Goal: Task Accomplishment & Management: Manage account settings

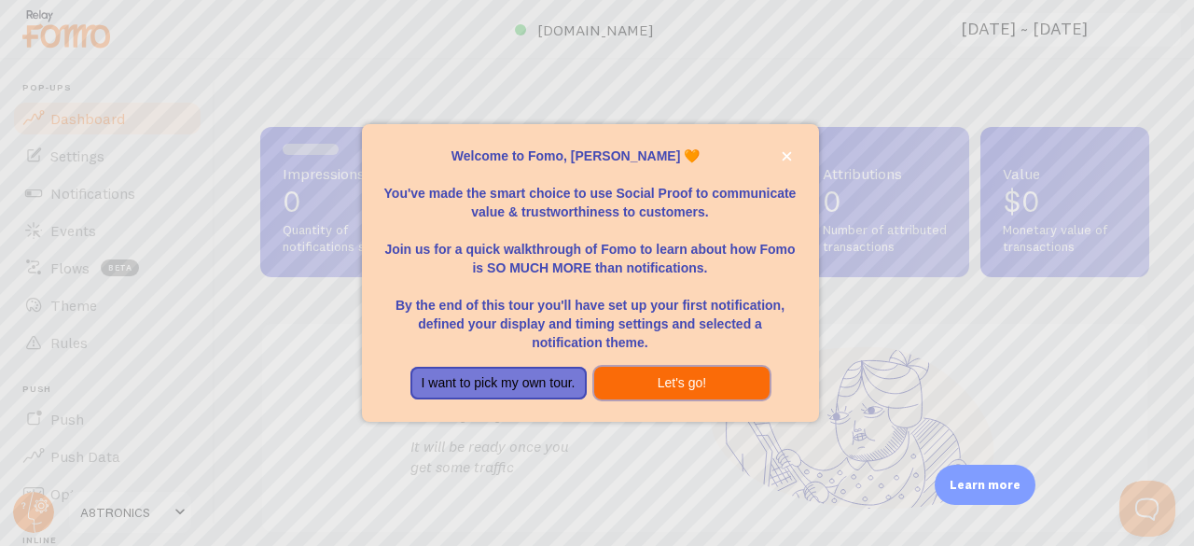
click at [670, 379] on button "Let's go!" at bounding box center [682, 384] width 176 height 34
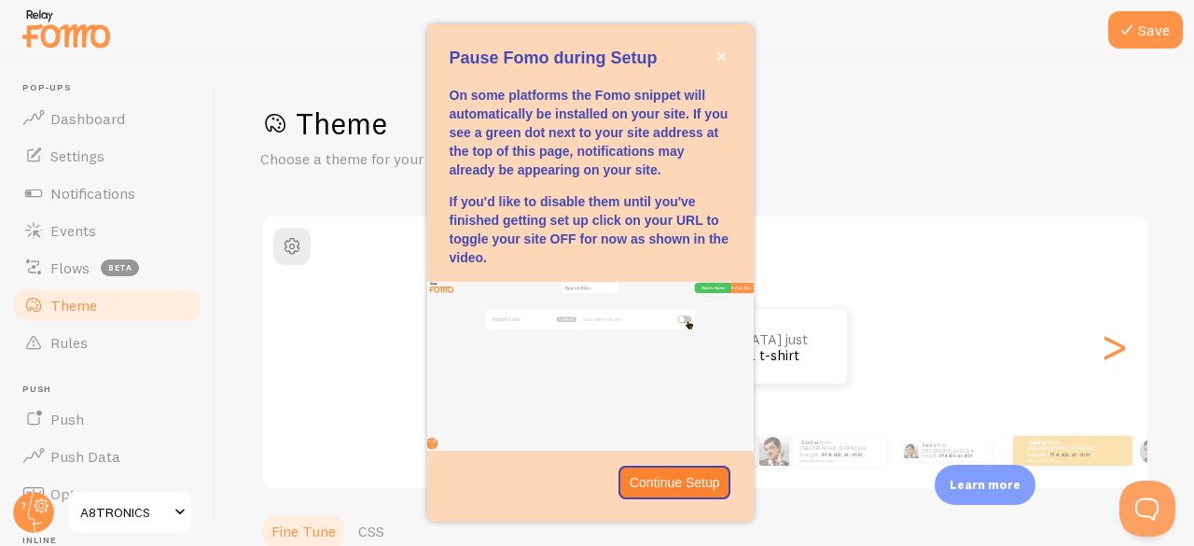
click at [734, 49] on div "Pause Fomo during Setup" at bounding box center [590, 59] width 327 height 24
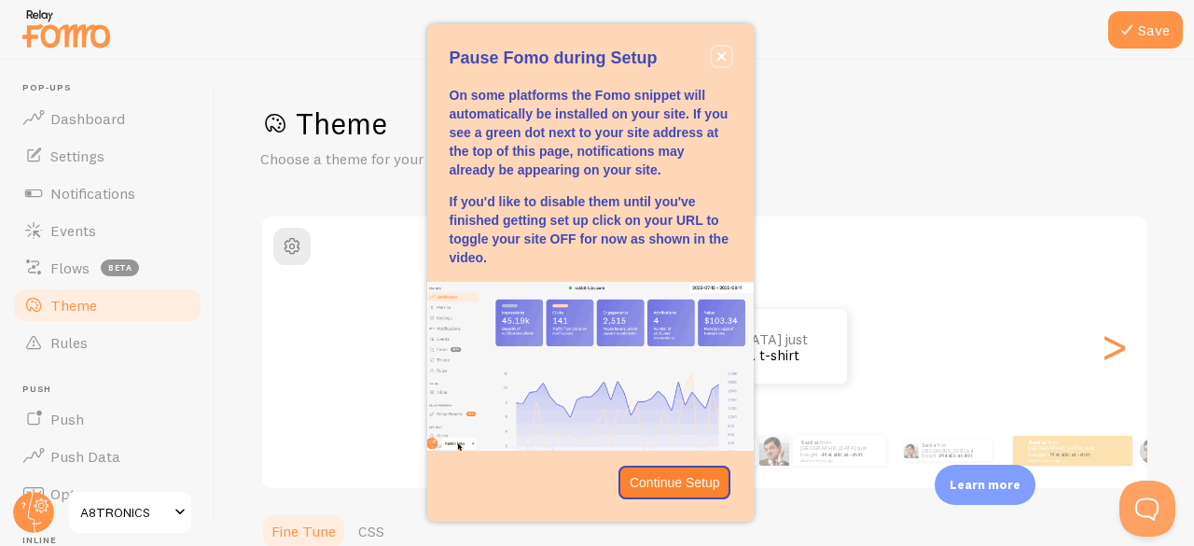
click at [729, 51] on button "close," at bounding box center [722, 57] width 20 height 20
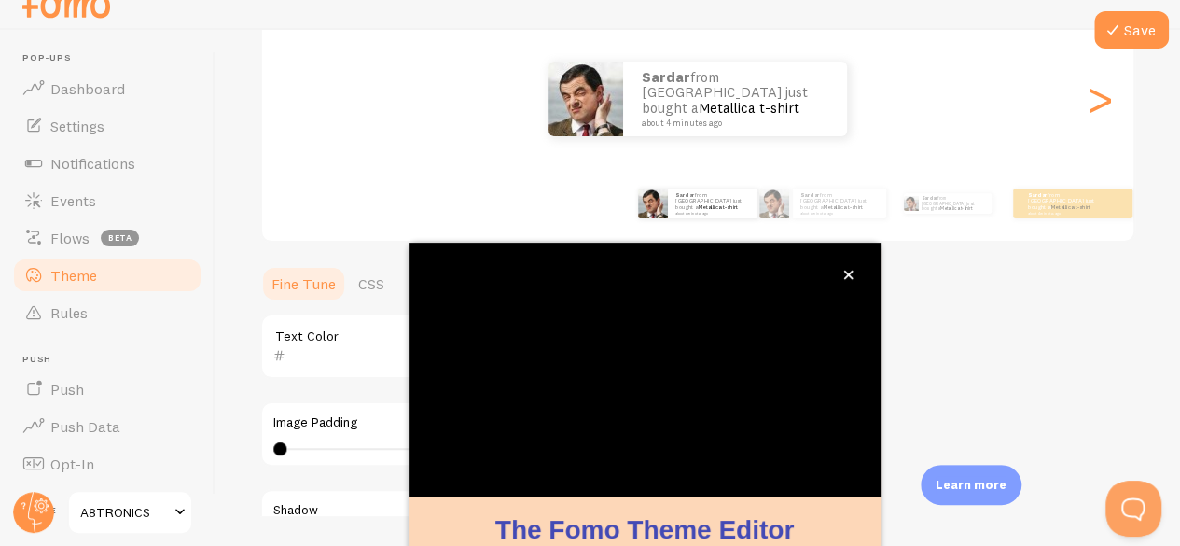
scroll to position [228, 0]
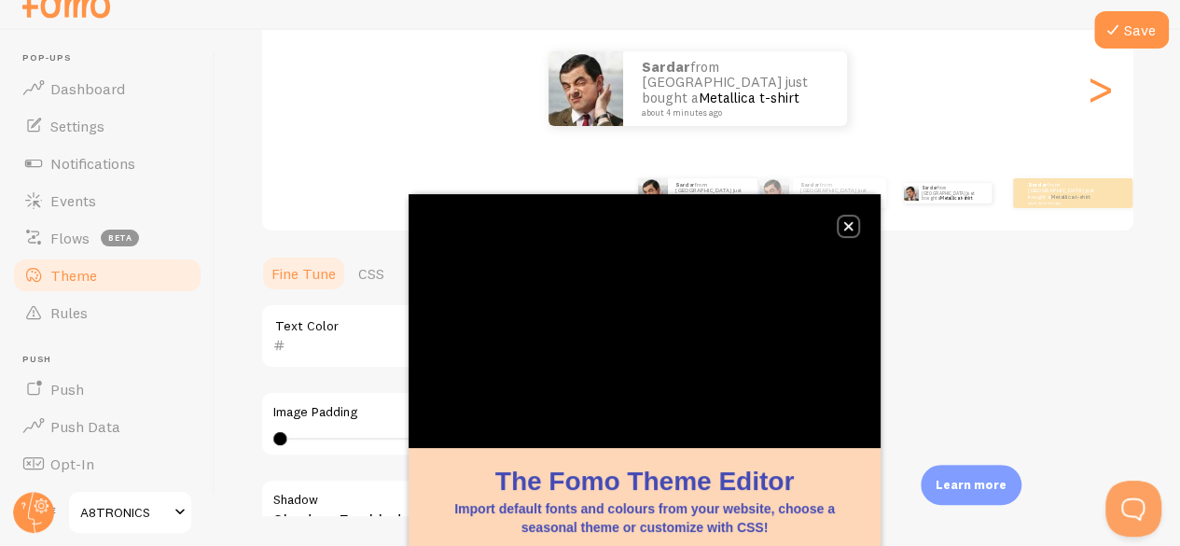
click at [851, 225] on icon "close," at bounding box center [848, 226] width 10 height 10
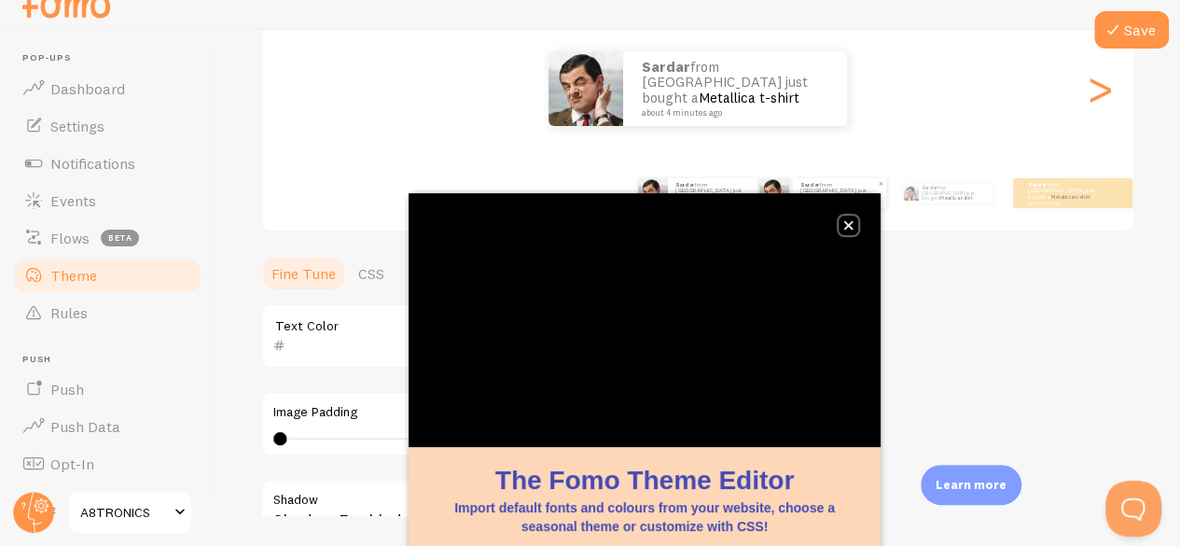
click at [843, 221] on button "close," at bounding box center [849, 226] width 20 height 20
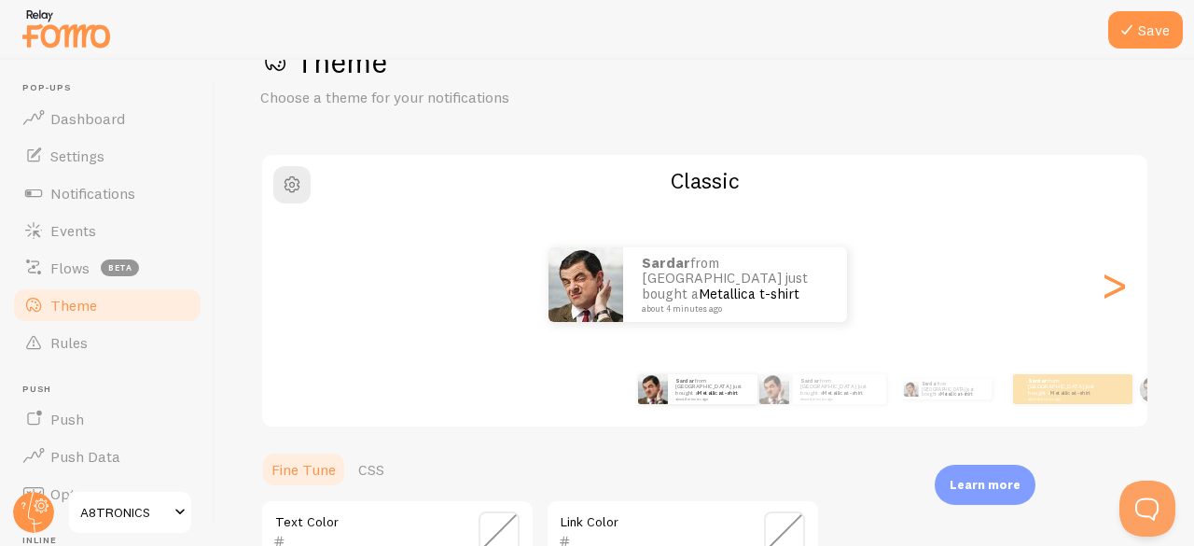
scroll to position [65, 0]
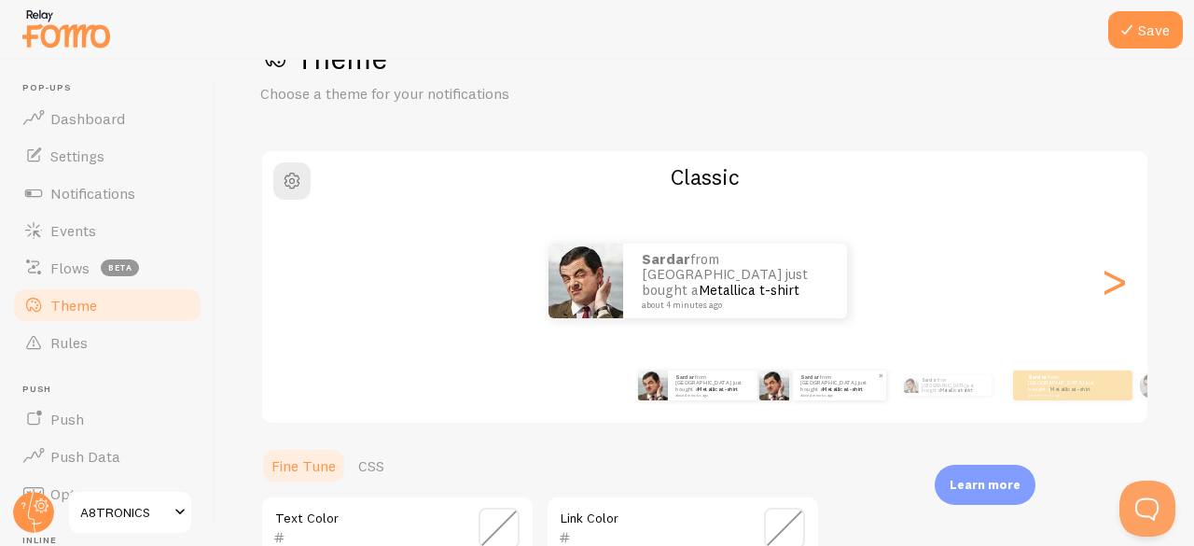
click at [808, 396] on div "Sardar from Pakistan just bought a Metallica t-shirt about 4 minutes ago" at bounding box center [839, 385] width 93 height 30
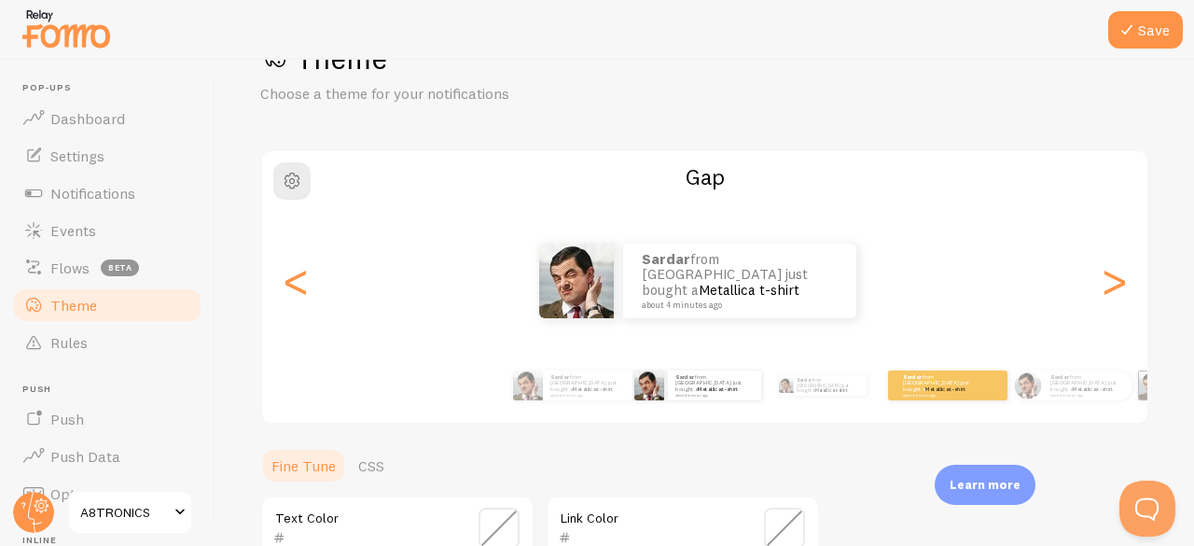
click at [937, 400] on div "Sardar from Pakistan just bought a Metallica t-shirt about 4 minutes ago" at bounding box center [948, 385] width 110 height 52
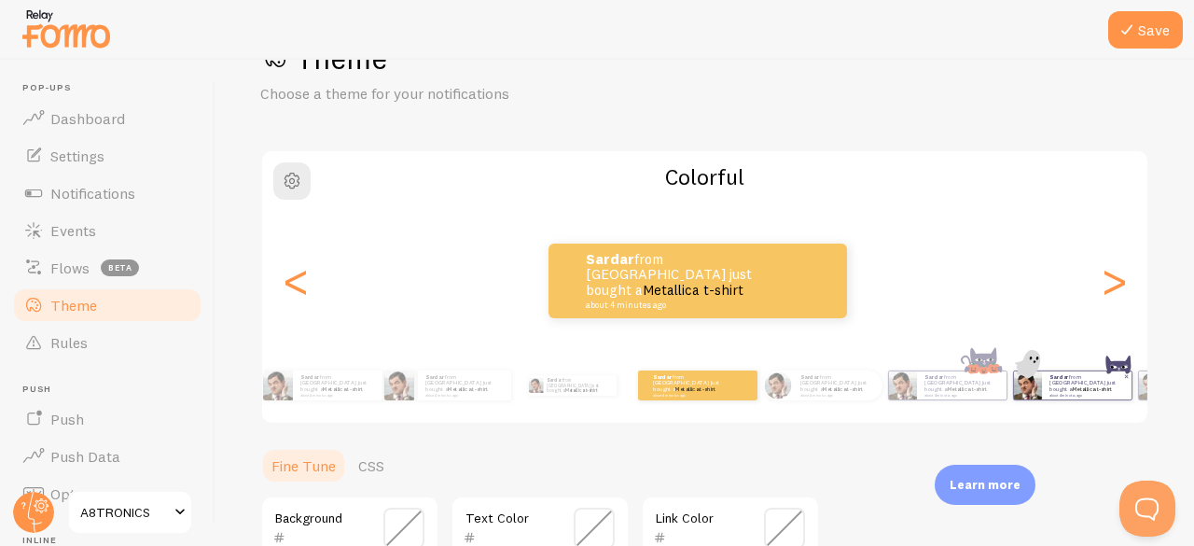
click at [1054, 386] on p "Sardar from Pakistan just bought a Metallica t-shirt about 4 minutes ago" at bounding box center [1087, 384] width 75 height 23
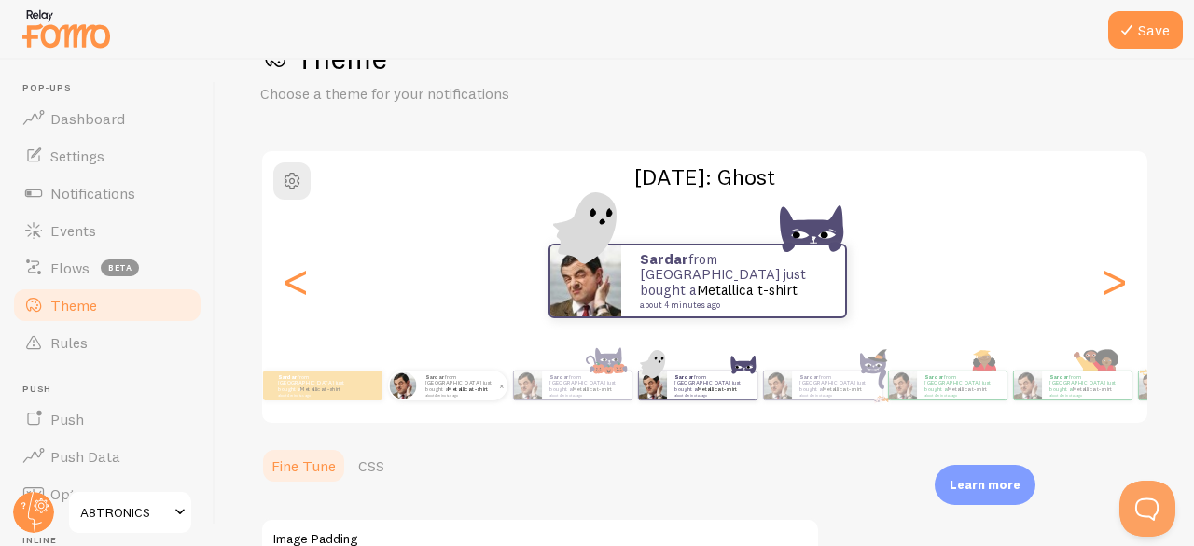
click at [459, 397] on div "Sardar from Pakistan just bought a Metallica t-shirt about 4 minutes ago" at bounding box center [463, 385] width 90 height 30
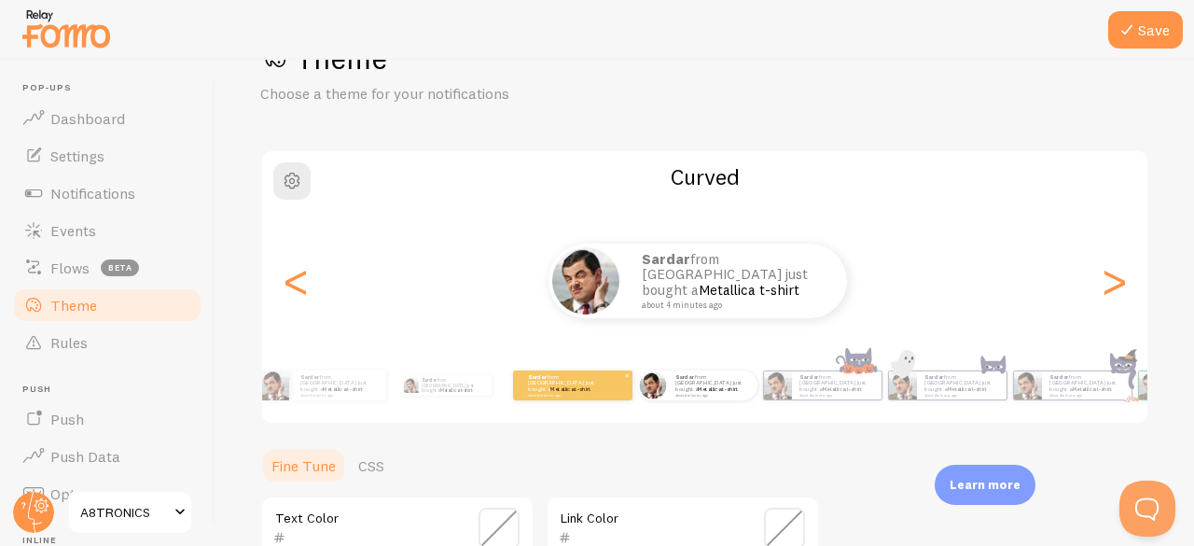
click at [557, 397] on div "Sardar from Pakistan just bought a Metallica t-shirt about 4 minutes ago" at bounding box center [572, 385] width 119 height 30
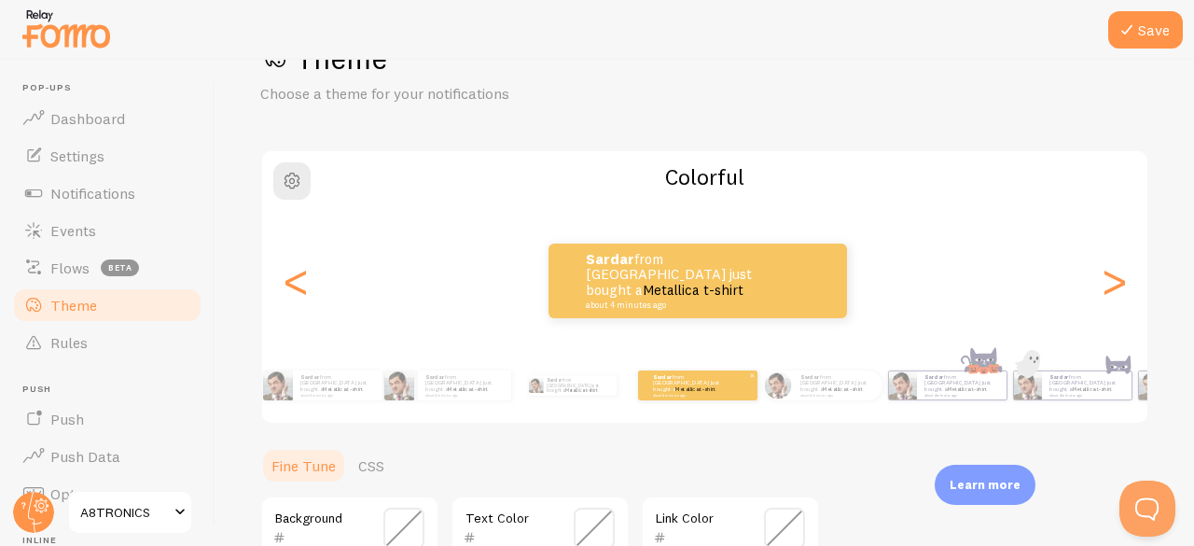
click at [557, 397] on div "Sardar from Pakistan just bought a Metallica t-shirt about 4 minutes ago" at bounding box center [573, 385] width 110 height 52
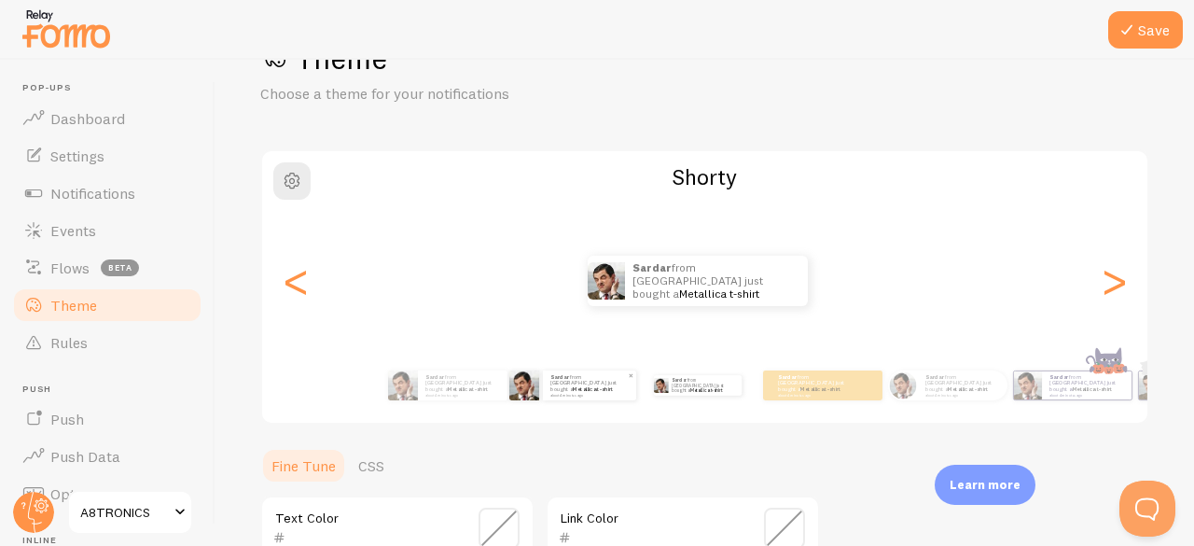
click at [527, 393] on img at bounding box center [524, 385] width 30 height 30
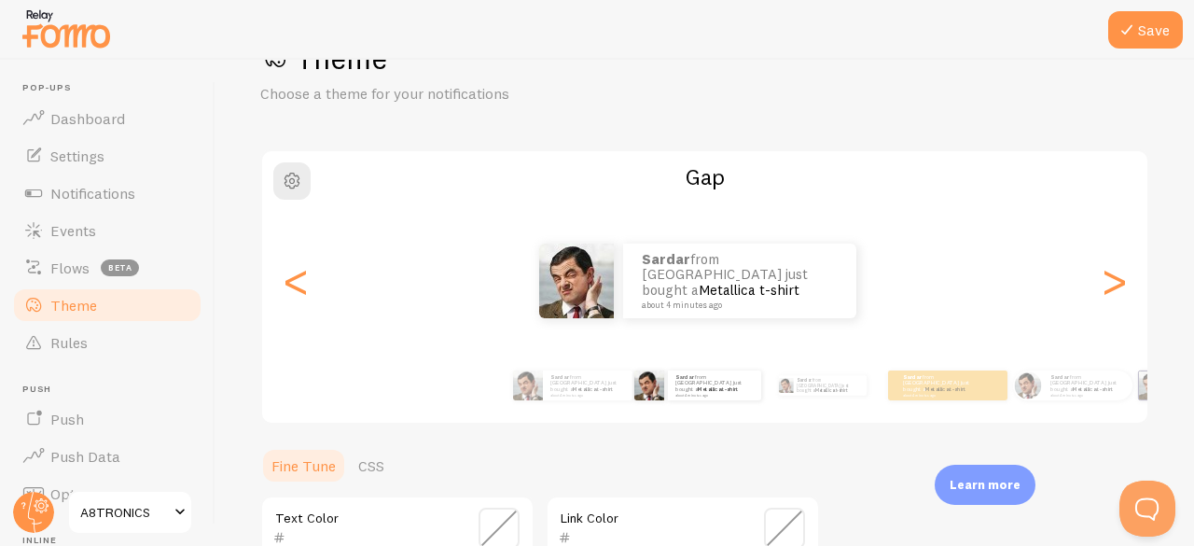
click at [513, 399] on div "Sardar from Pakistan just bought a Metallica t-shirt about 4 minutes ago Sardar…" at bounding box center [704, 385] width 1005 height 75
click at [573, 397] on div "Sardar from Pakistan just bought a Metallica t-shirt about 4 minutes ago" at bounding box center [588, 385] width 90 height 30
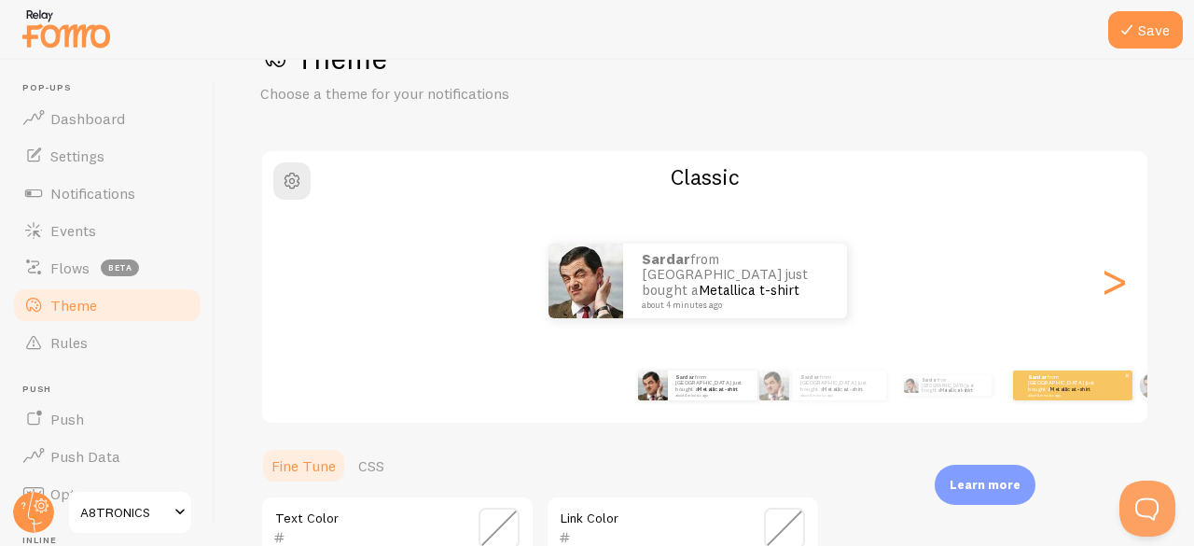
click at [1046, 394] on div "Sardar from Pakistan just bought a Metallica t-shirt about 4 minutes ago" at bounding box center [1072, 385] width 119 height 30
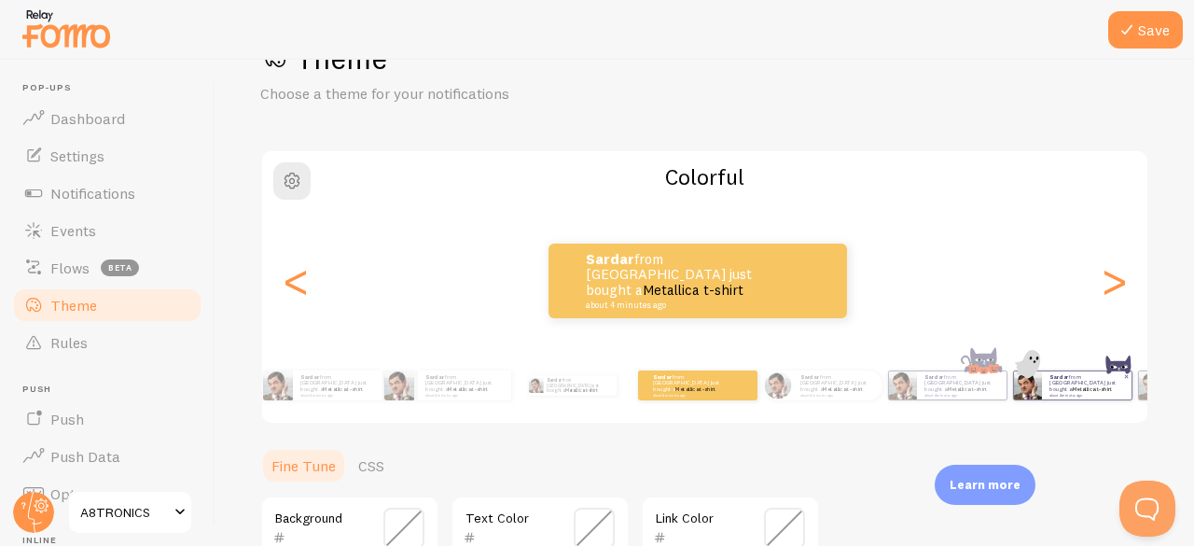
click at [1108, 286] on div ">" at bounding box center [1114, 281] width 22 height 134
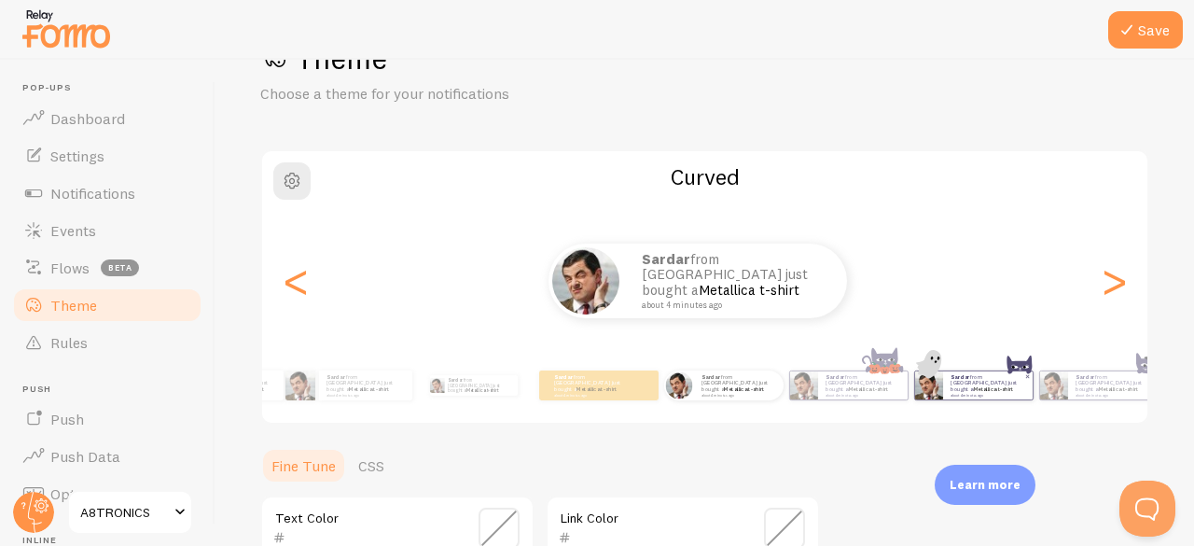
click at [974, 387] on link "Metallica t-shirt" at bounding box center [994, 388] width 40 height 7
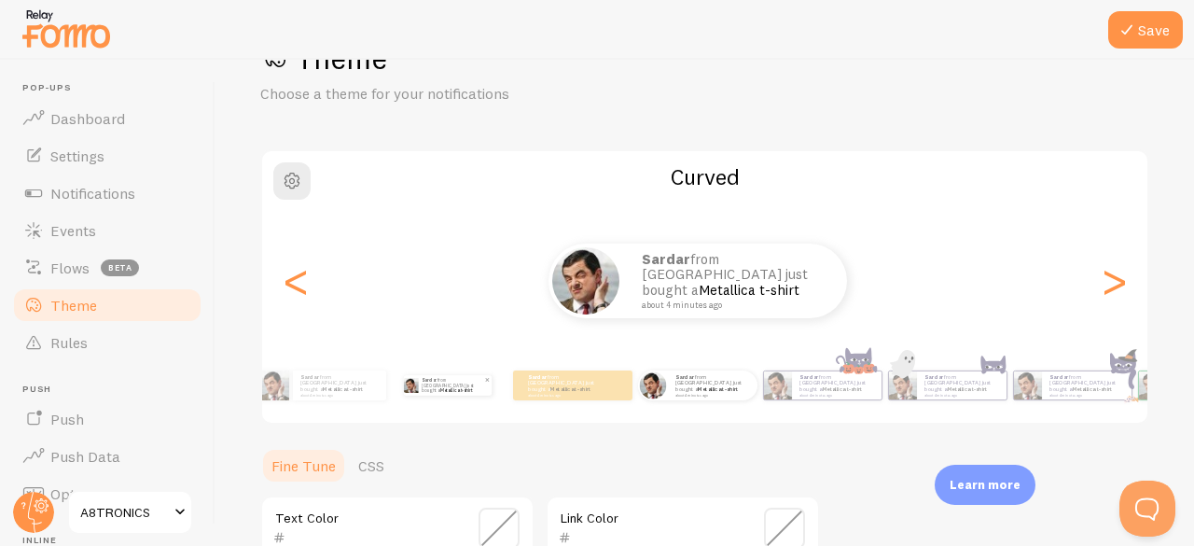
click at [462, 387] on link "Metallica t-shirt" at bounding box center [456, 390] width 32 height 6
type input "0"
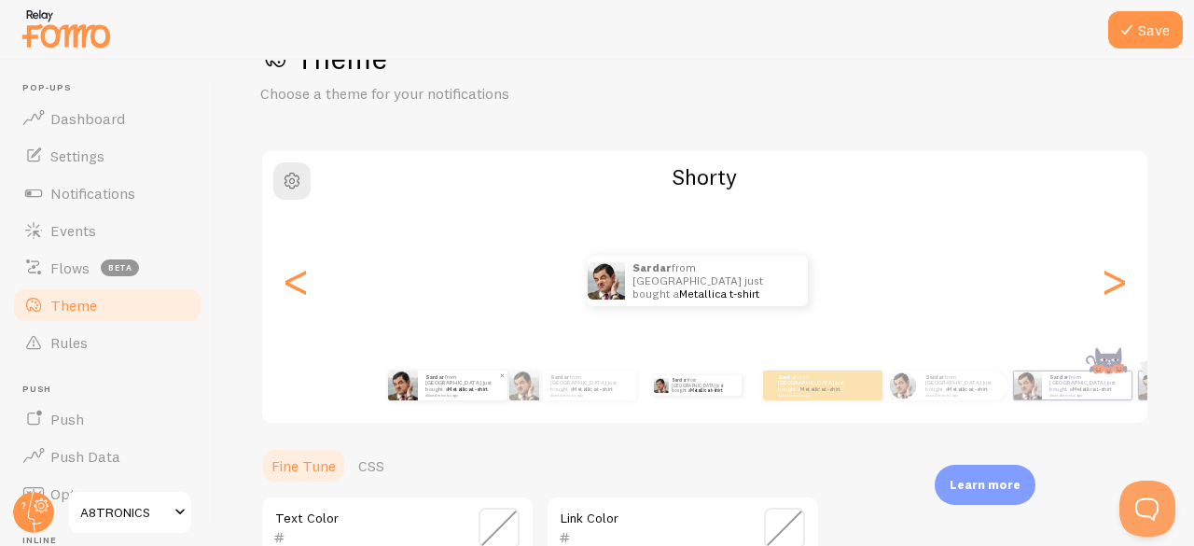
click at [439, 393] on small "about 4 minutes ago" at bounding box center [461, 395] width 73 height 4
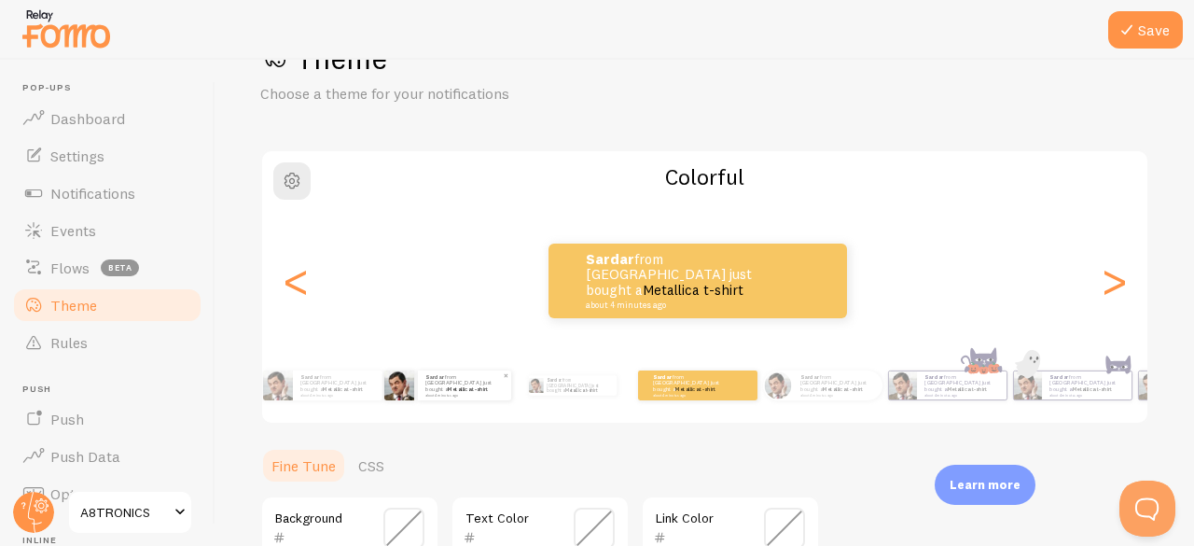
click at [452, 397] on div "Sardar from Pakistan just bought a Metallica t-shirt about 4 minutes ago" at bounding box center [464, 385] width 93 height 30
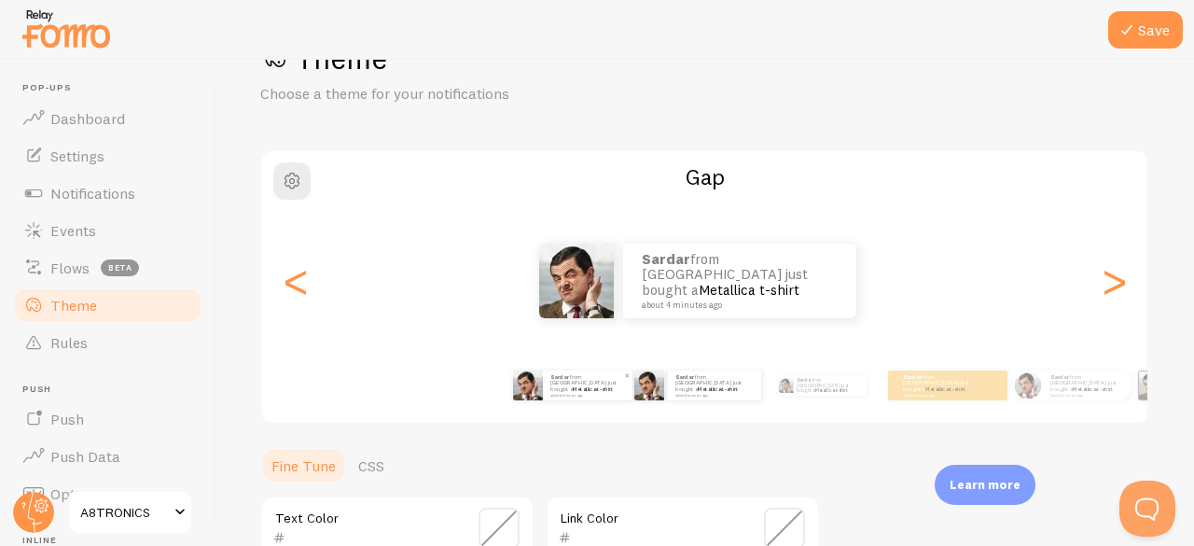
click at [677, 393] on small "about 4 minutes ago" at bounding box center [714, 395] width 77 height 4
click at [595, 393] on small "about 4 minutes ago" at bounding box center [586, 395] width 73 height 4
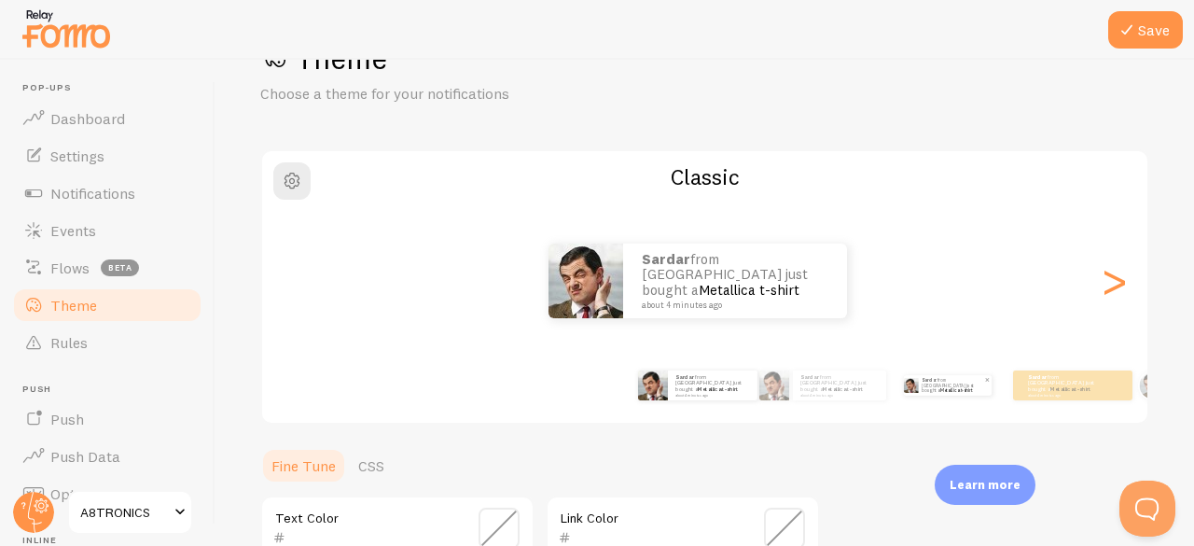
click at [963, 387] on link "Metallica t-shirt" at bounding box center [956, 390] width 32 height 6
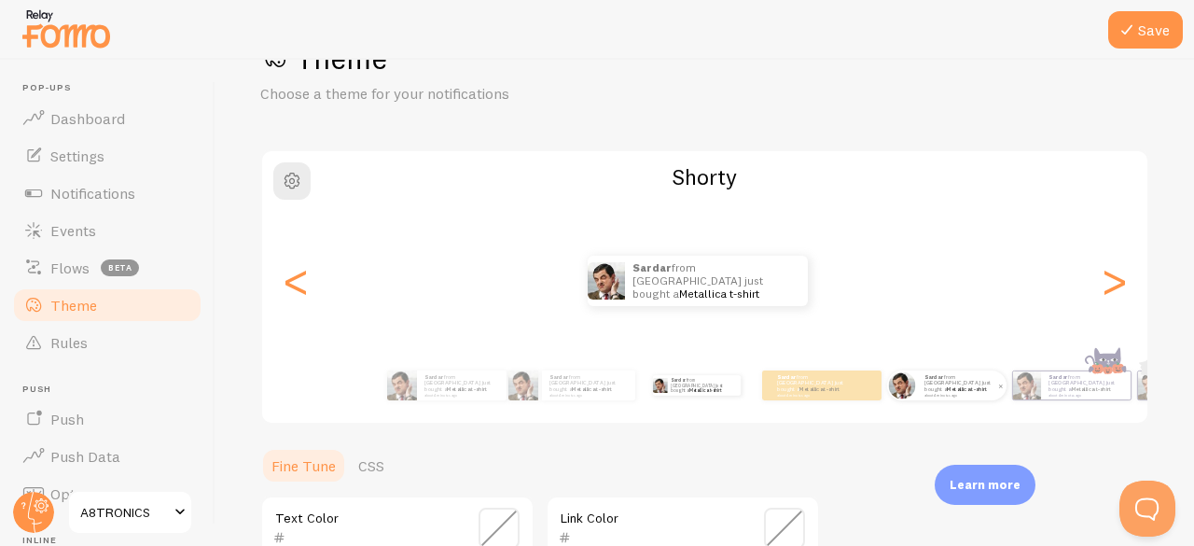
click at [981, 385] on link "Metallica t-shirt" at bounding box center [967, 388] width 40 height 7
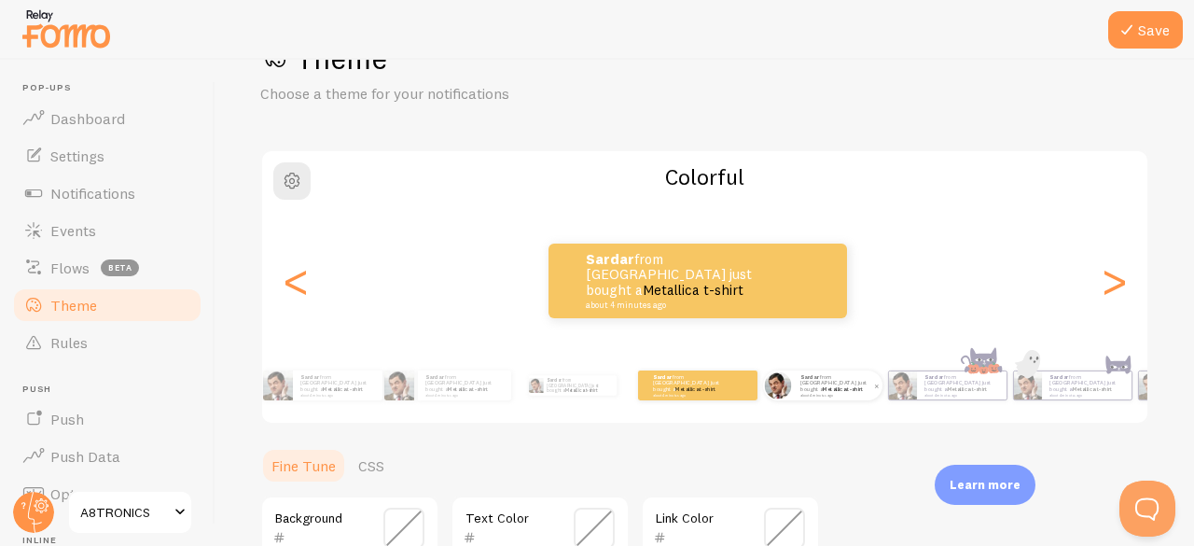
click at [858, 385] on link "Metallica t-shirt" at bounding box center [843, 388] width 40 height 7
click at [827, 385] on link "Metallica t-shirt" at bounding box center [843, 388] width 40 height 7
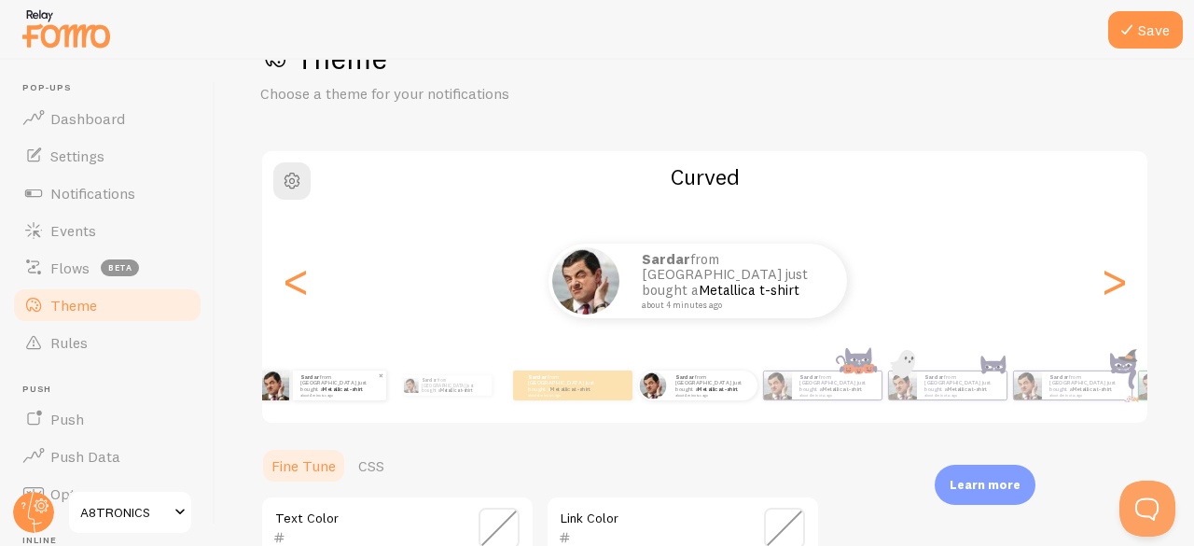
click at [311, 385] on p "Sardar from Pakistan just bought a Metallica t-shirt about 4 minutes ago" at bounding box center [339, 384] width 78 height 23
type input "0"
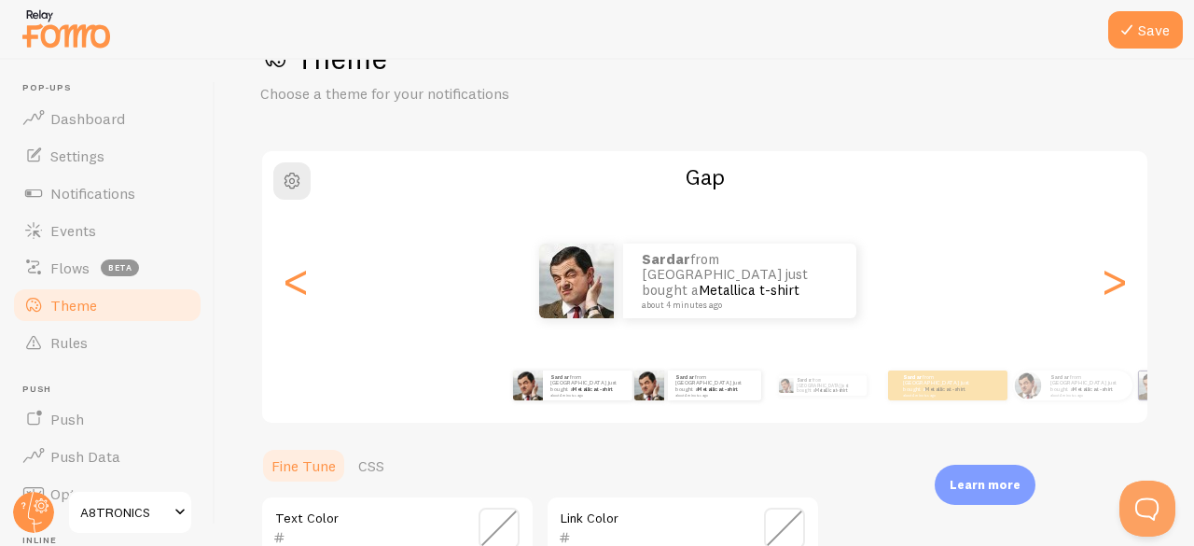
click at [592, 400] on div "Sardar from Pakistan just bought a Metallica t-shirt about 4 minutes ago" at bounding box center [573, 385] width 110 height 52
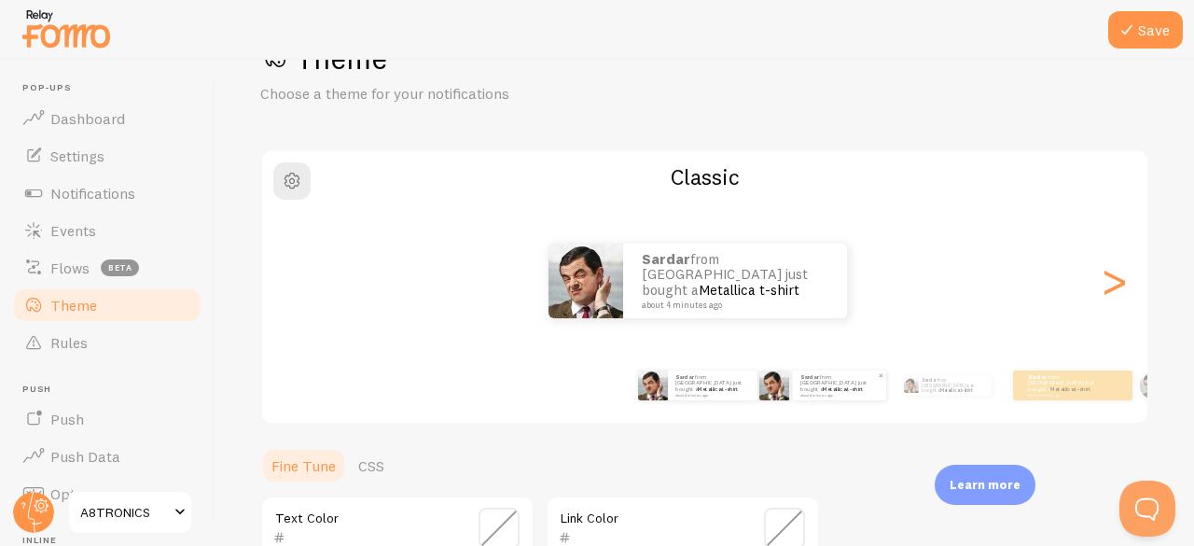
click at [803, 393] on small "about 4 minutes ago" at bounding box center [839, 395] width 77 height 4
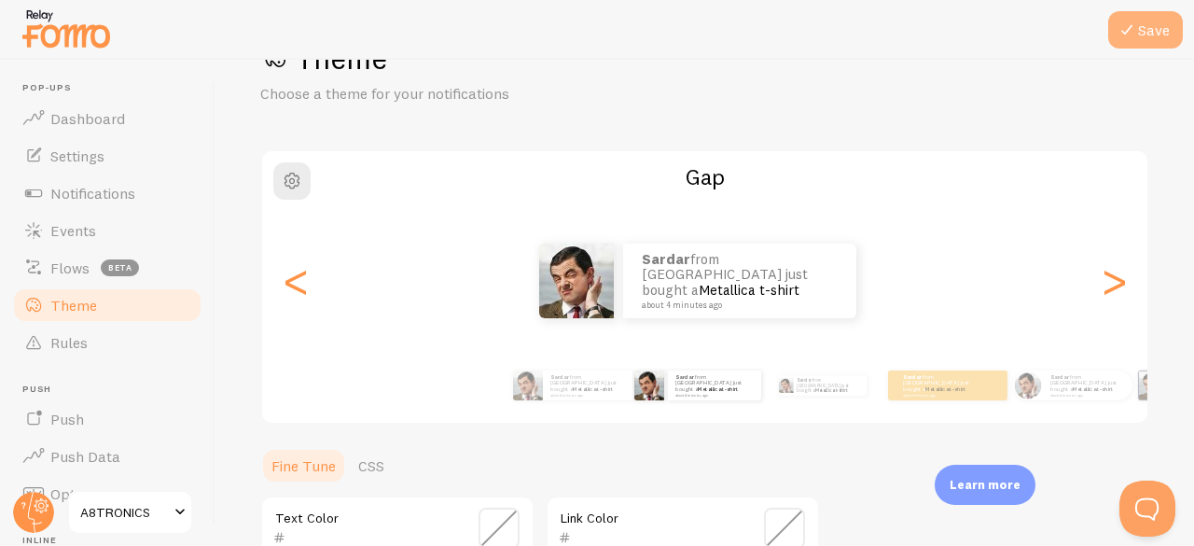
click at [1135, 12] on button "Save" at bounding box center [1145, 29] width 75 height 37
click at [1138, 36] on icon at bounding box center [1127, 30] width 22 height 22
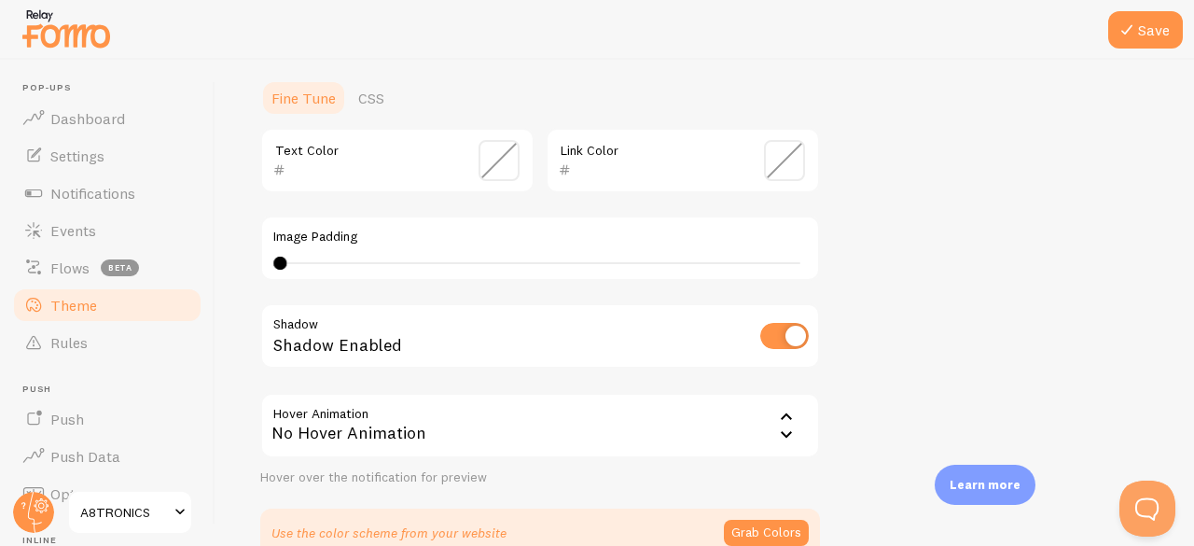
scroll to position [0, 0]
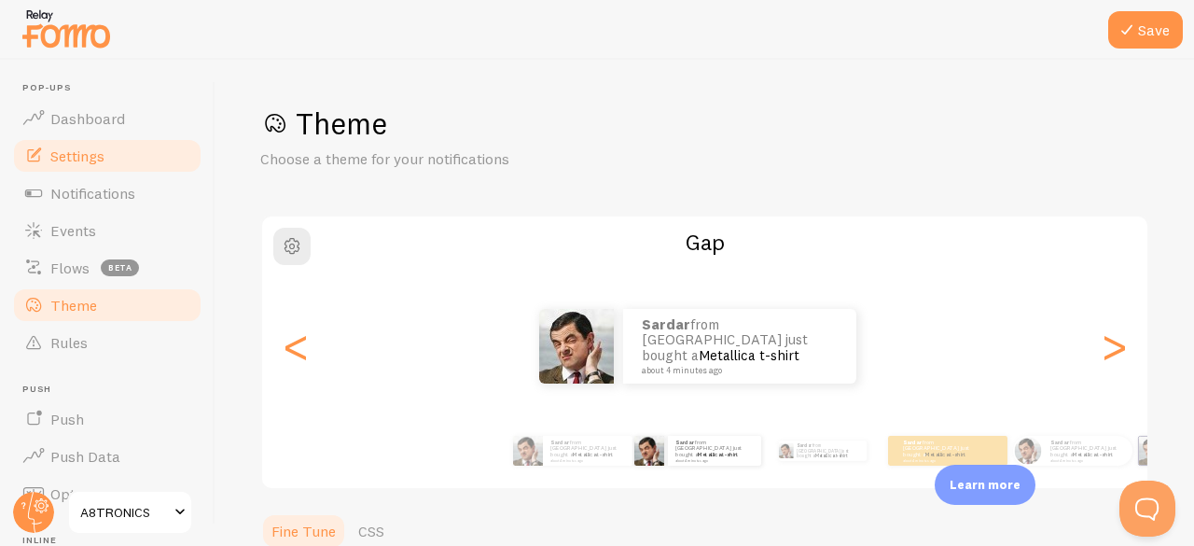
click at [88, 156] on span "Settings" at bounding box center [77, 155] width 54 height 19
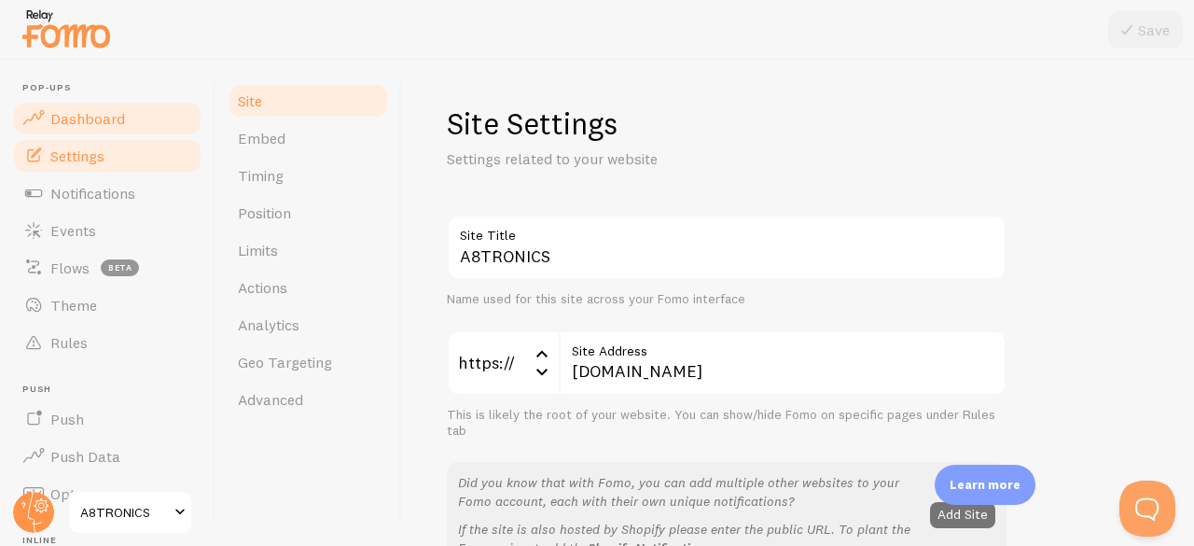
click at [103, 118] on span "Dashboard" at bounding box center [87, 118] width 75 height 19
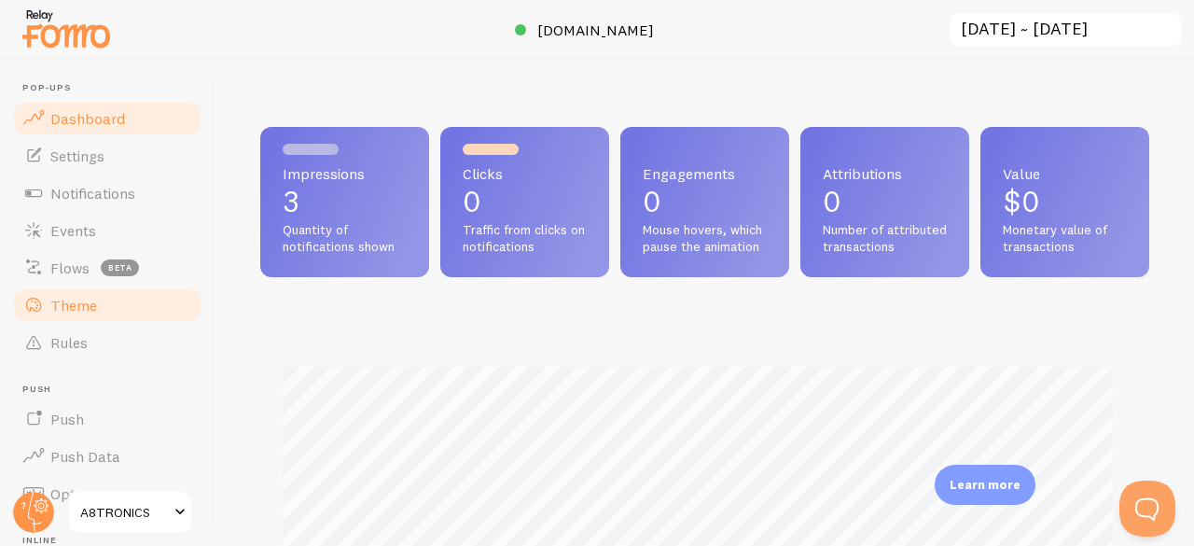
click at [82, 299] on span "Theme" at bounding box center [73, 305] width 47 height 19
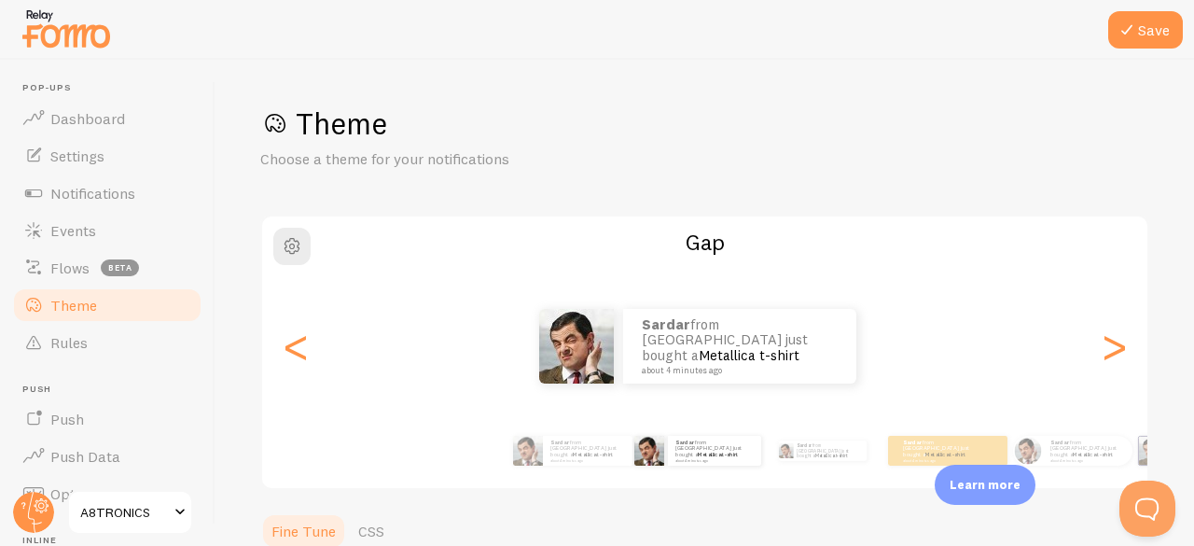
scroll to position [7, 0]
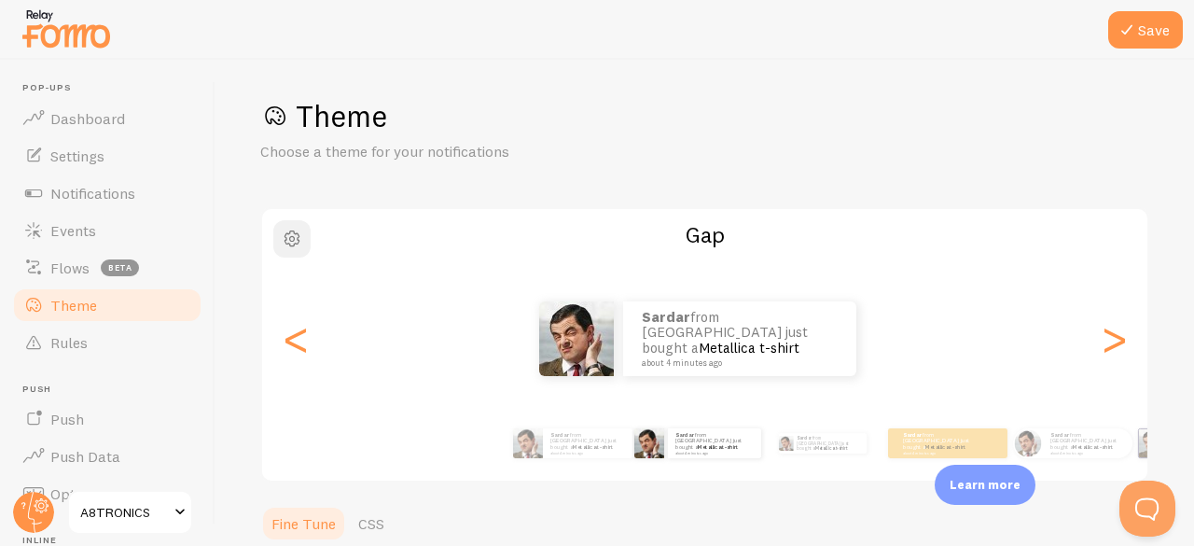
click at [287, 228] on span "button" at bounding box center [292, 239] width 22 height 22
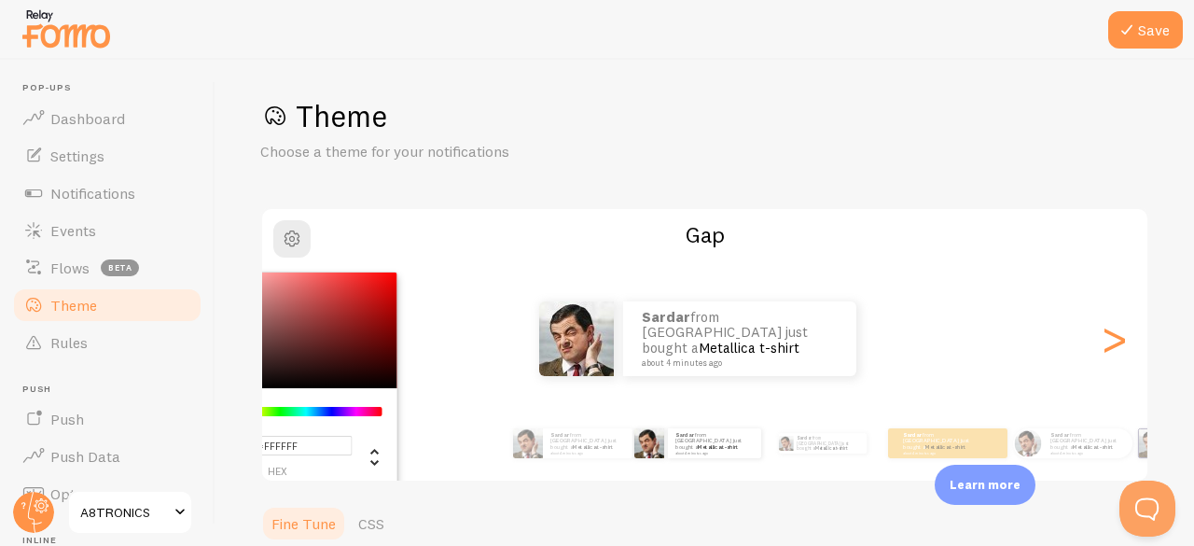
click at [879, 164] on div "Theme Choose a theme for your notifications #FFFFFF hex 255 r 255 g 255 b 0 h 0…" at bounding box center [704, 539] width 889 height 885
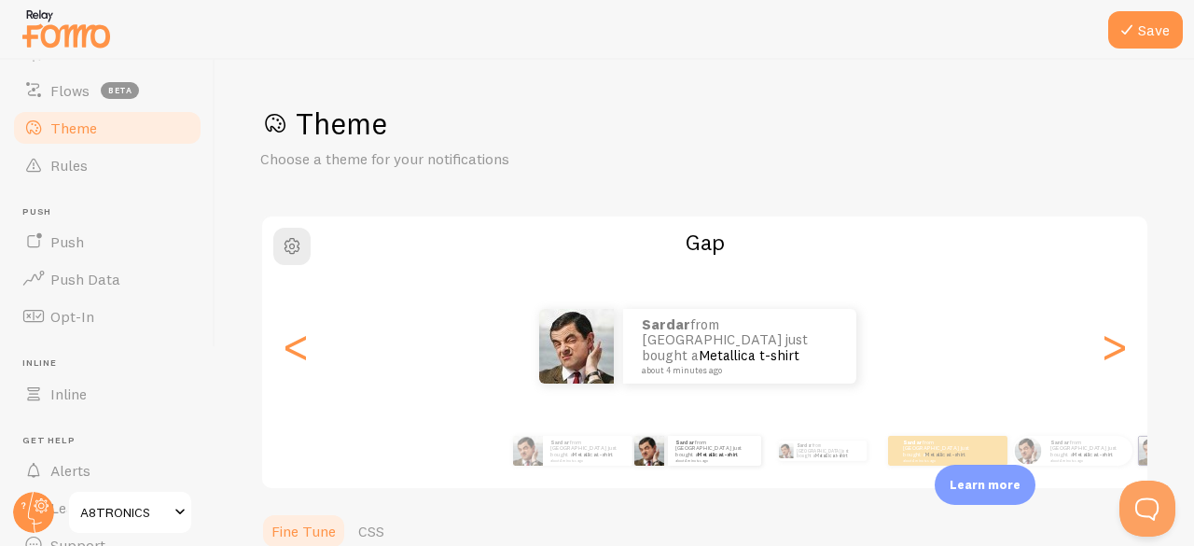
scroll to position [175, 0]
click at [91, 170] on link "Rules" at bounding box center [107, 166] width 192 height 37
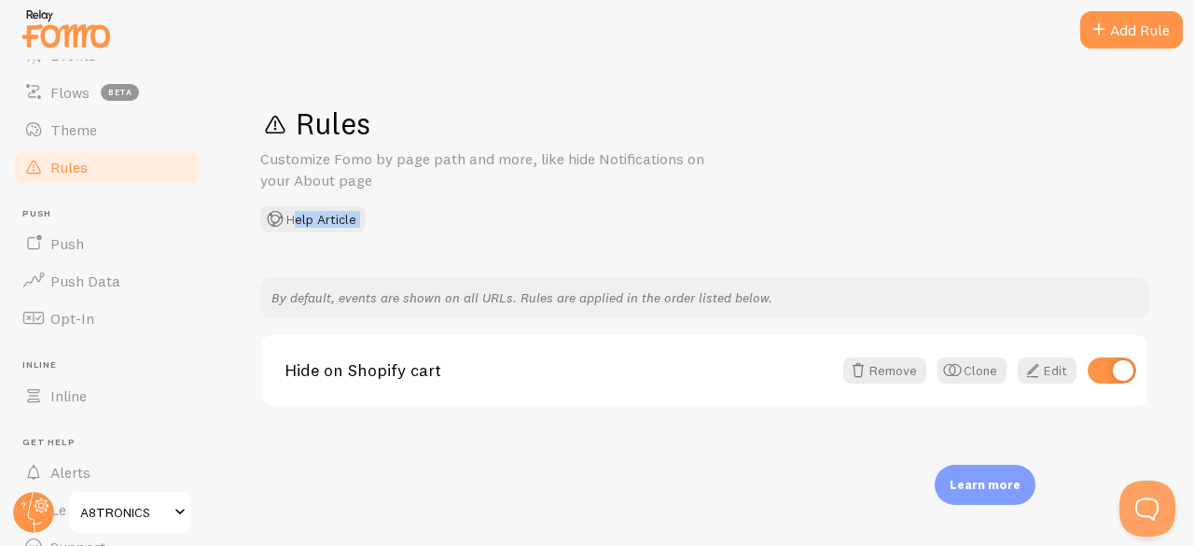
drag, startPoint x: 226, startPoint y: 224, endPoint x: 226, endPoint y: 240, distance: 15.9
click at [226, 240] on div "Rules Customize Fomo by page path and more, like hide Notifications on your Abo…" at bounding box center [705, 303] width 979 height 486
click at [729, 150] on div "Rules Customize Fomo by page path and more, like hide Notifications on your Abo…" at bounding box center [704, 168] width 889 height 128
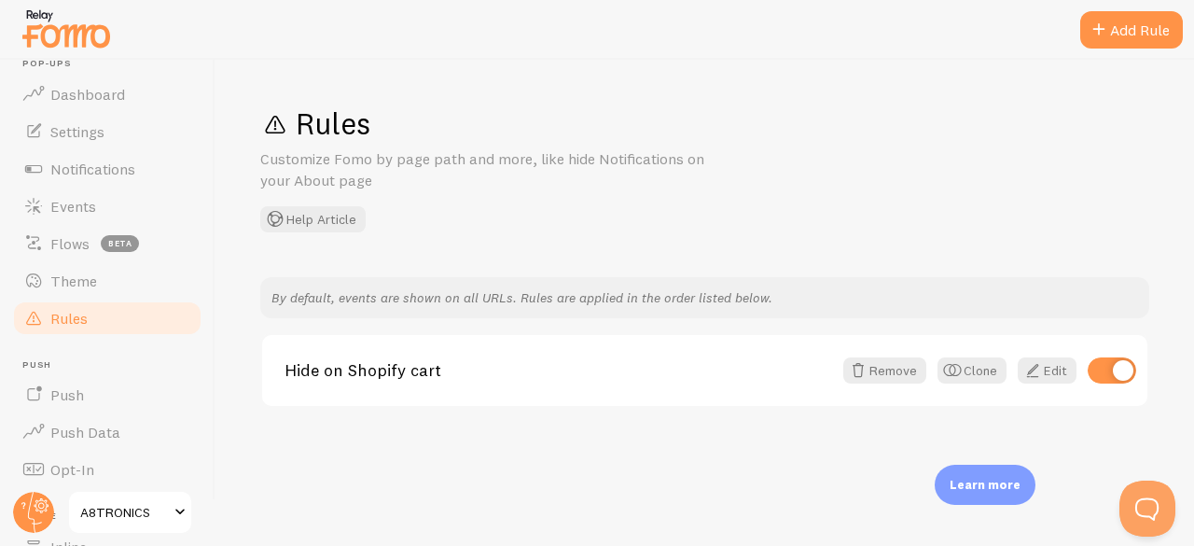
scroll to position [17, 0]
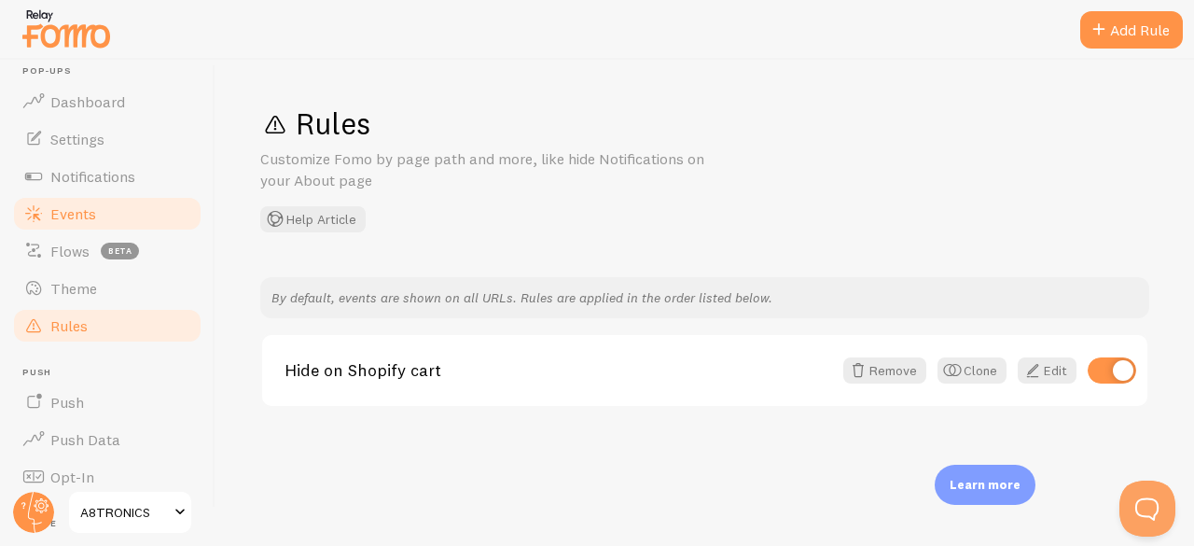
click at [91, 201] on link "Events" at bounding box center [107, 213] width 192 height 37
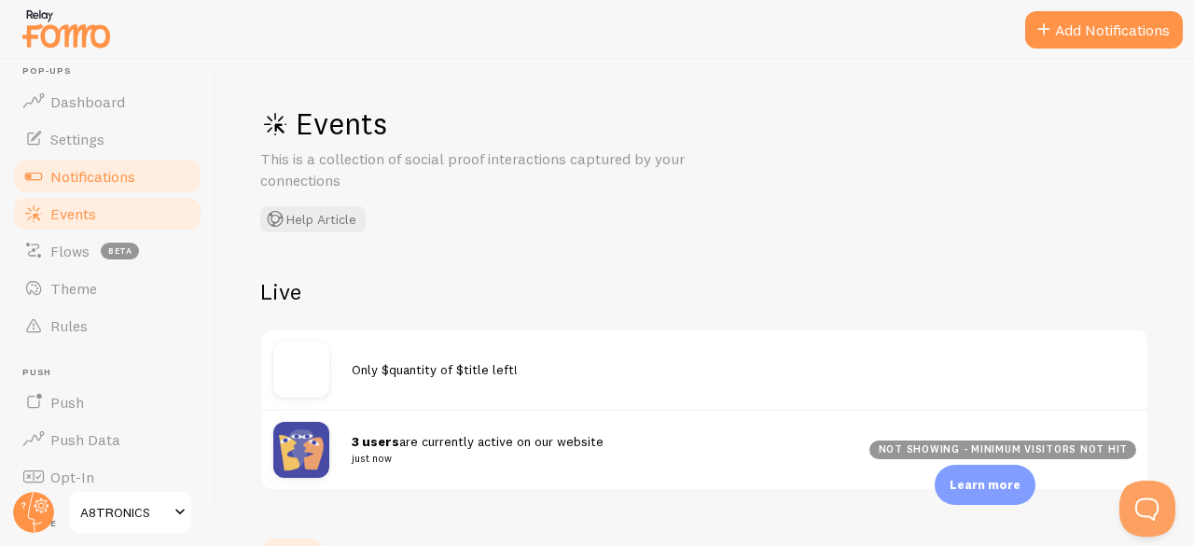
click at [93, 177] on span "Notifications" at bounding box center [92, 176] width 85 height 19
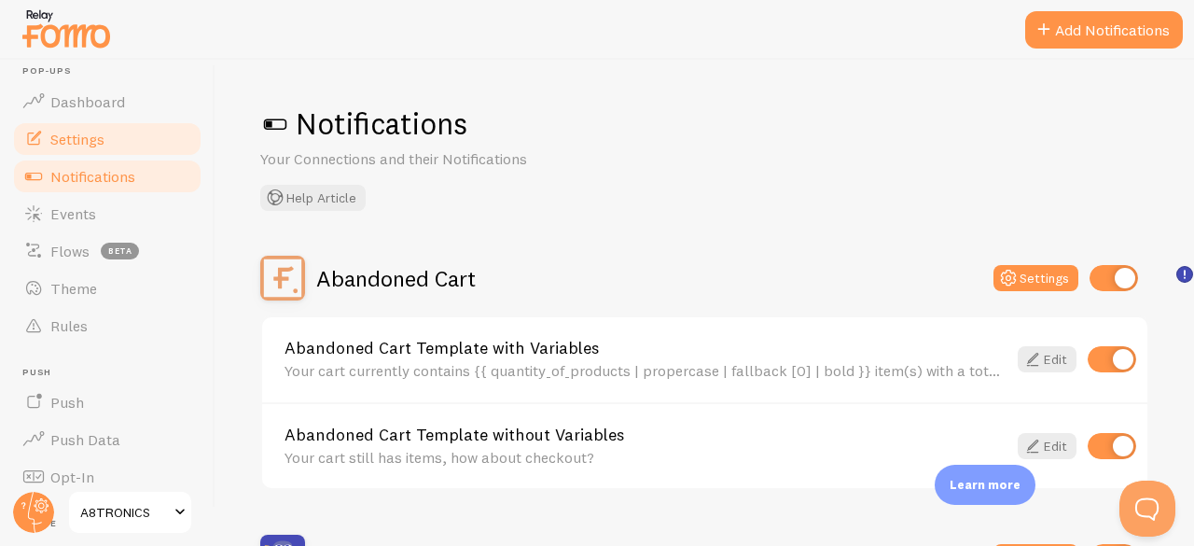
click at [95, 133] on span "Settings" at bounding box center [77, 139] width 54 height 19
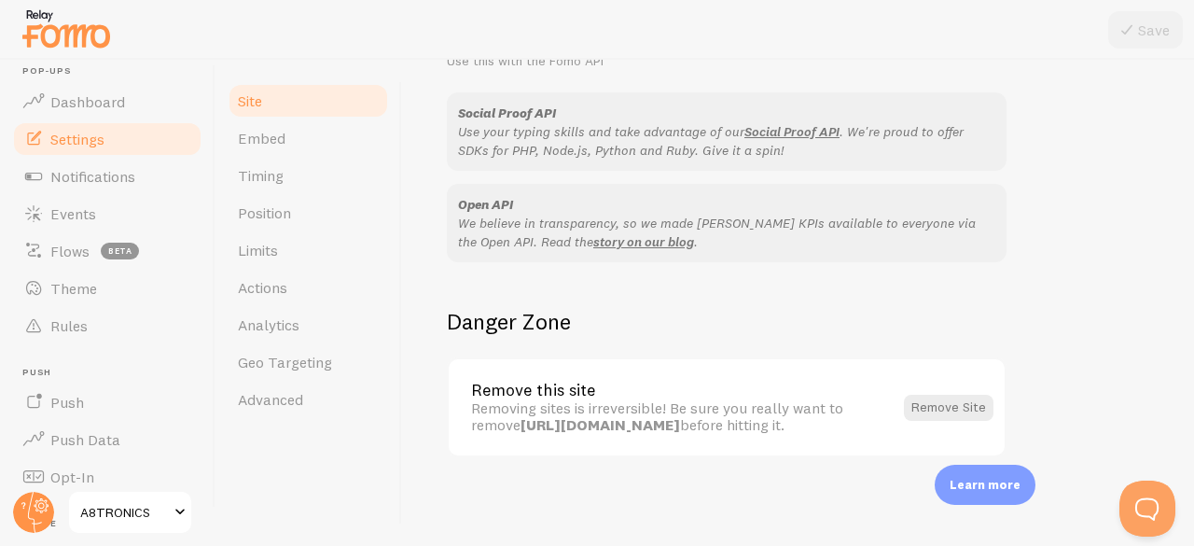
scroll to position [45, 0]
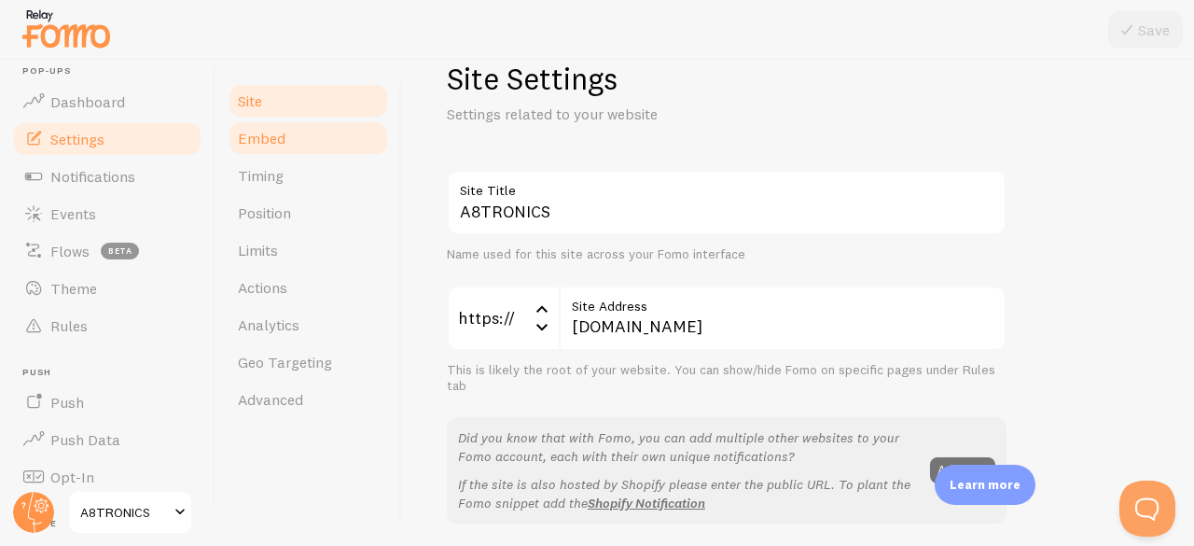
click at [288, 148] on link "Embed" at bounding box center [308, 137] width 163 height 37
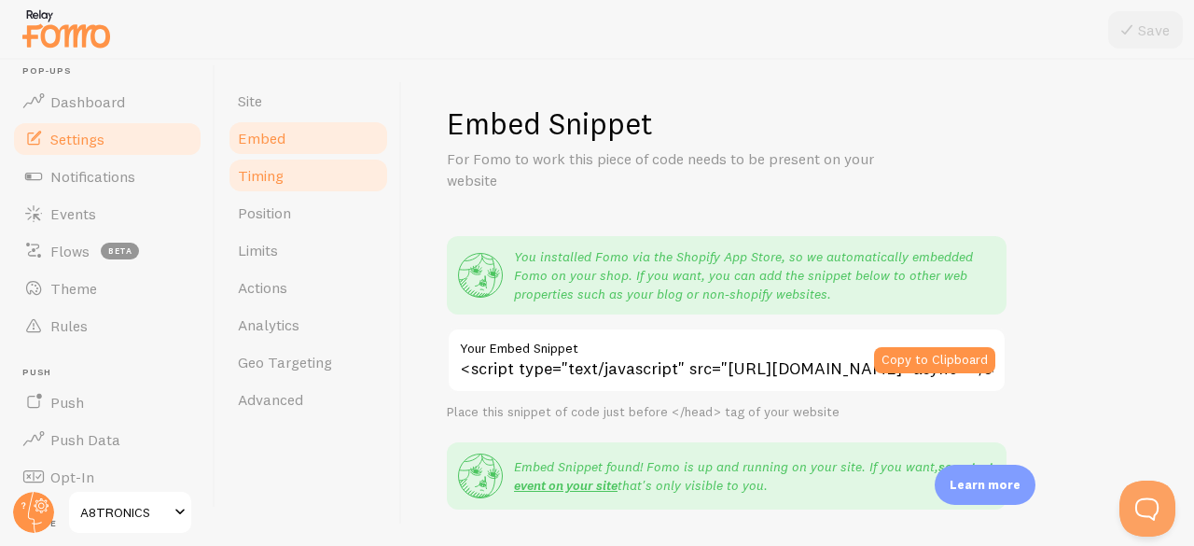
click at [286, 189] on link "Timing" at bounding box center [308, 175] width 163 height 37
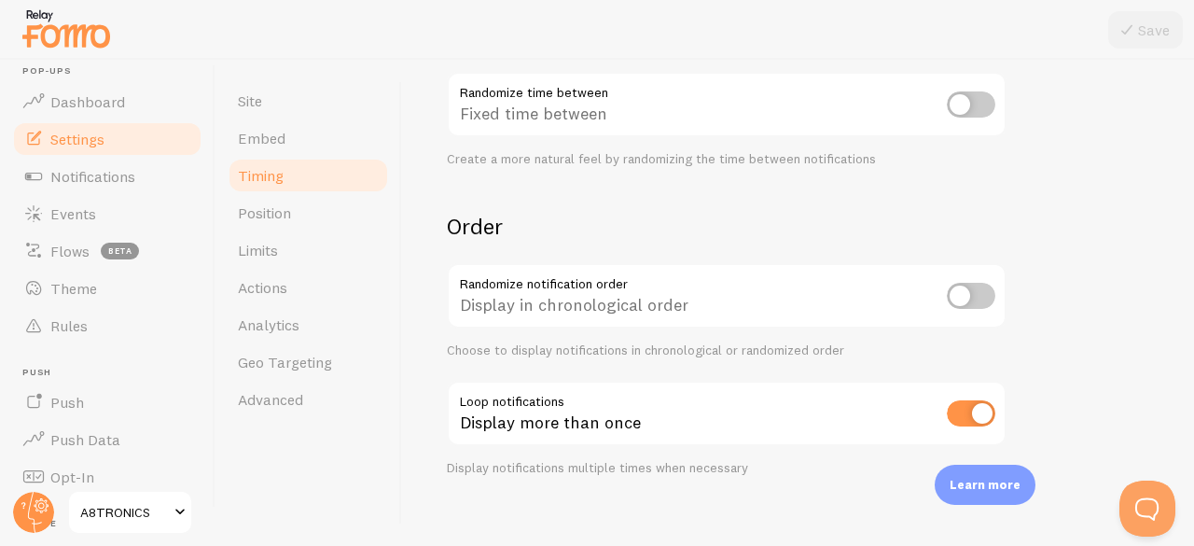
scroll to position [545, 0]
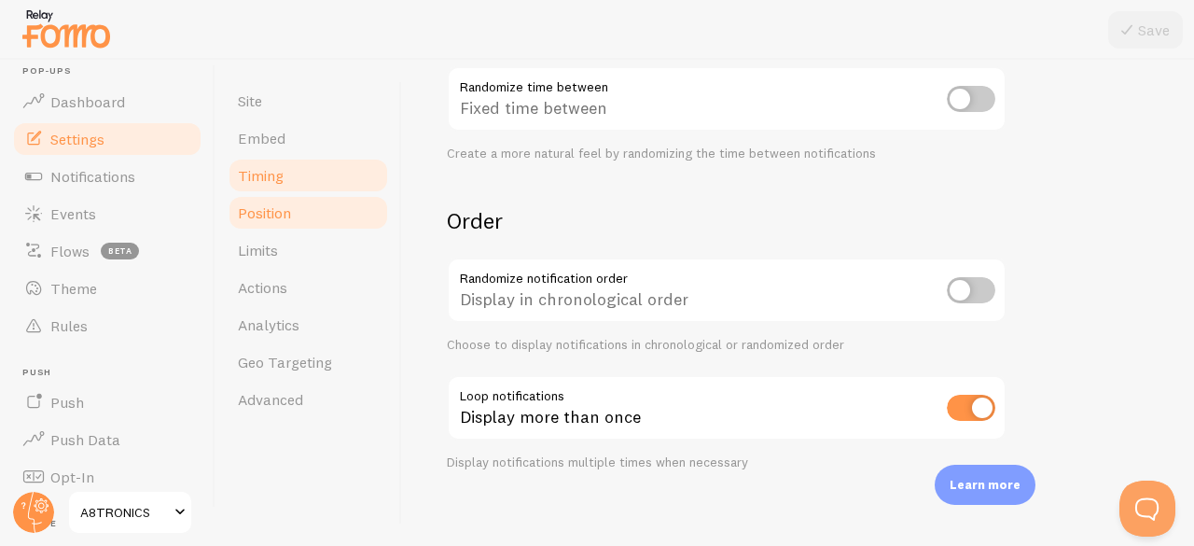
click at [295, 206] on link "Position" at bounding box center [308, 212] width 163 height 37
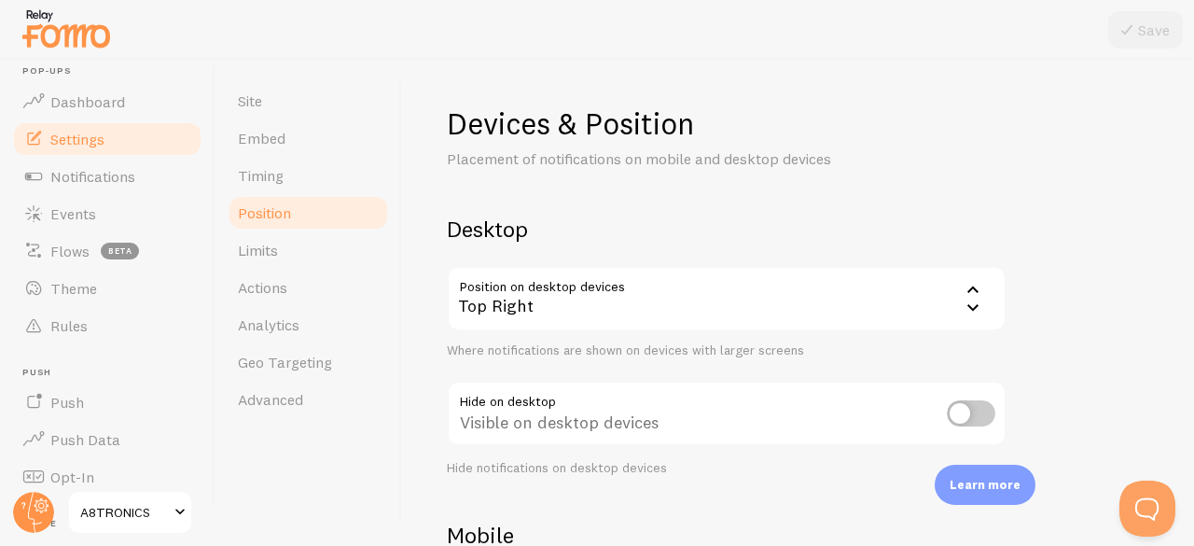
click at [916, 291] on div "Top Right" at bounding box center [727, 298] width 560 height 65
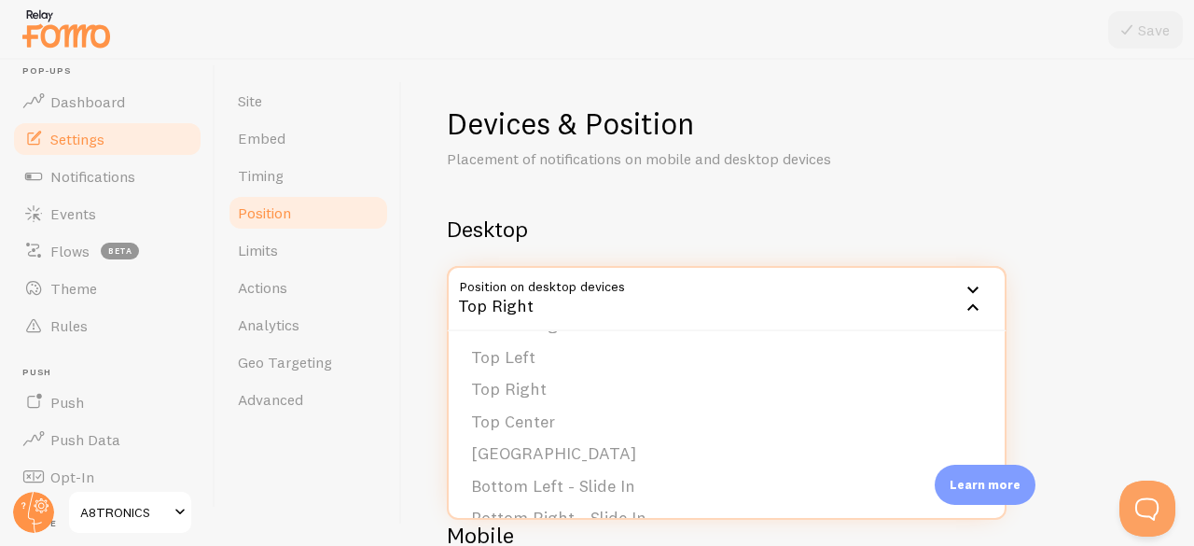
scroll to position [71, 0]
click at [688, 478] on li "Bottom Left - Slide In" at bounding box center [727, 481] width 556 height 33
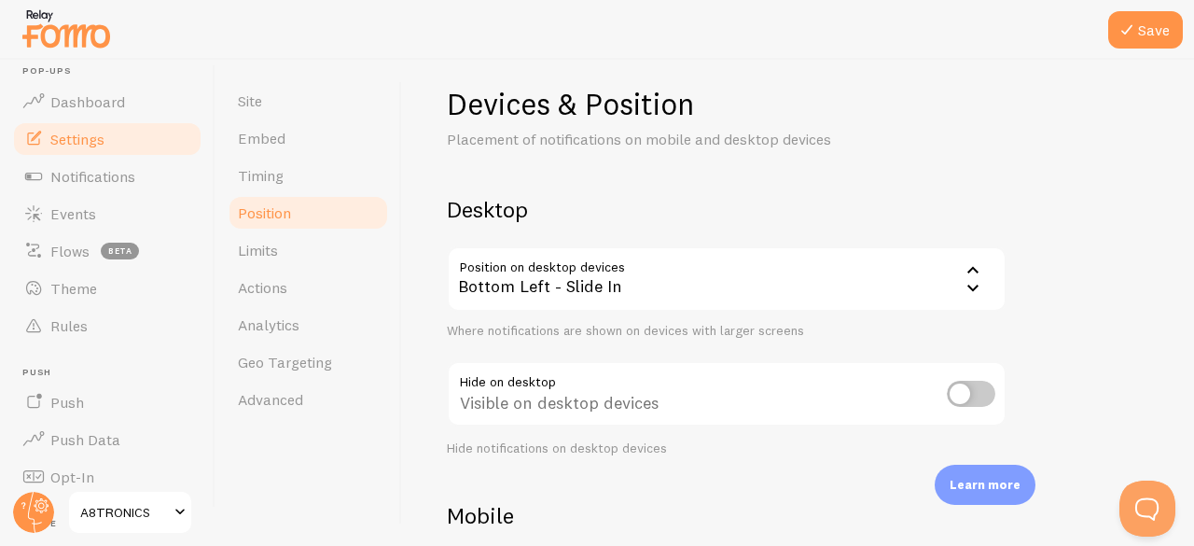
scroll to position [56, 0]
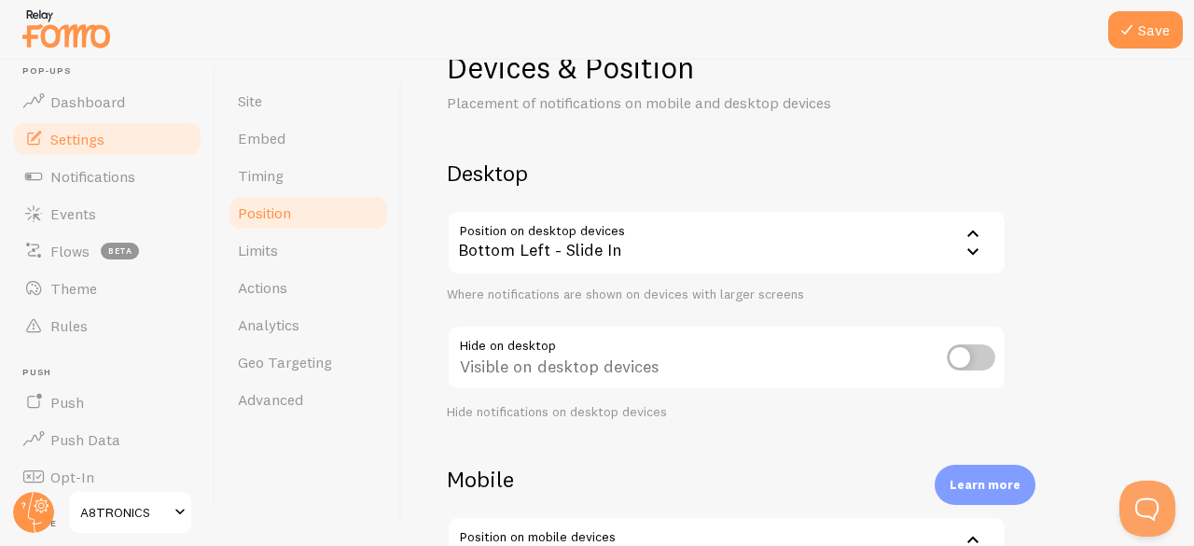
click at [872, 236] on div "Bottom Left - Slide In" at bounding box center [727, 242] width 560 height 65
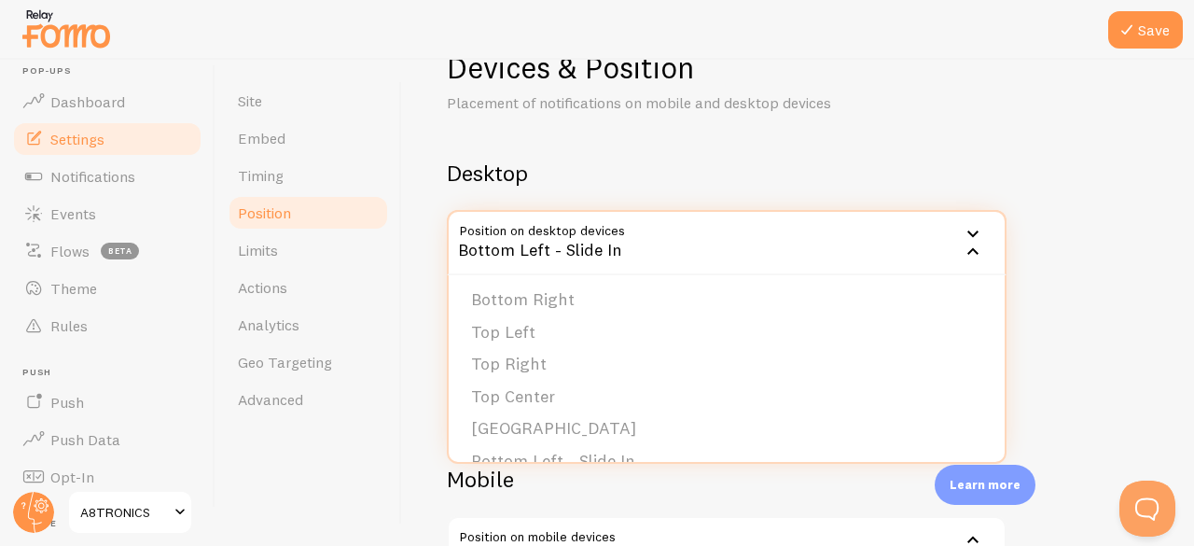
scroll to position [0, 0]
click at [948, 160] on h2 "Desktop" at bounding box center [727, 173] width 560 height 29
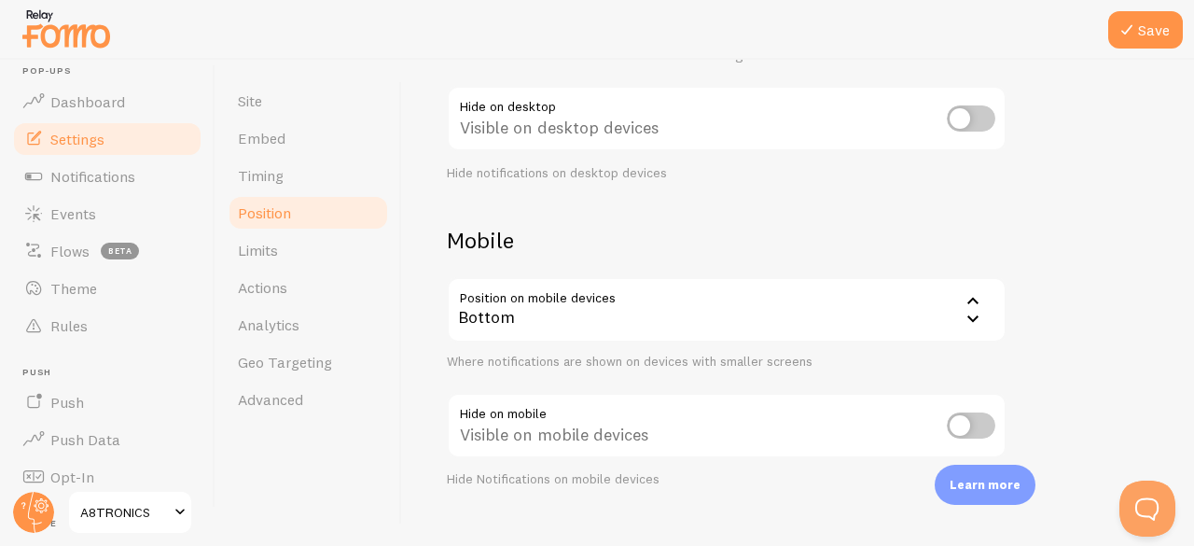
scroll to position [326, 0]
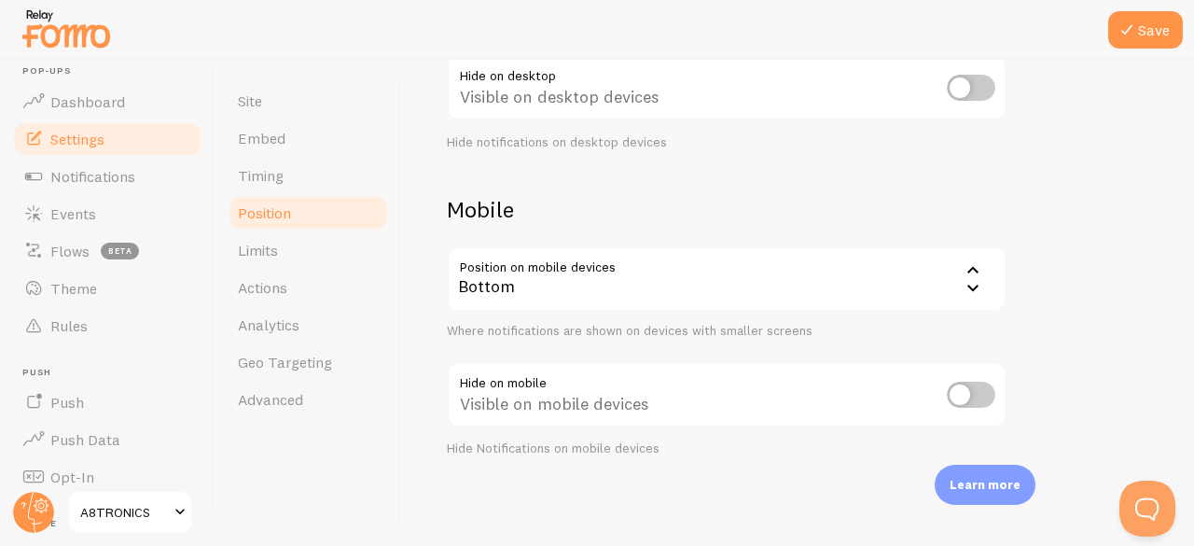
click at [951, 285] on div "Bottom" at bounding box center [727, 278] width 560 height 65
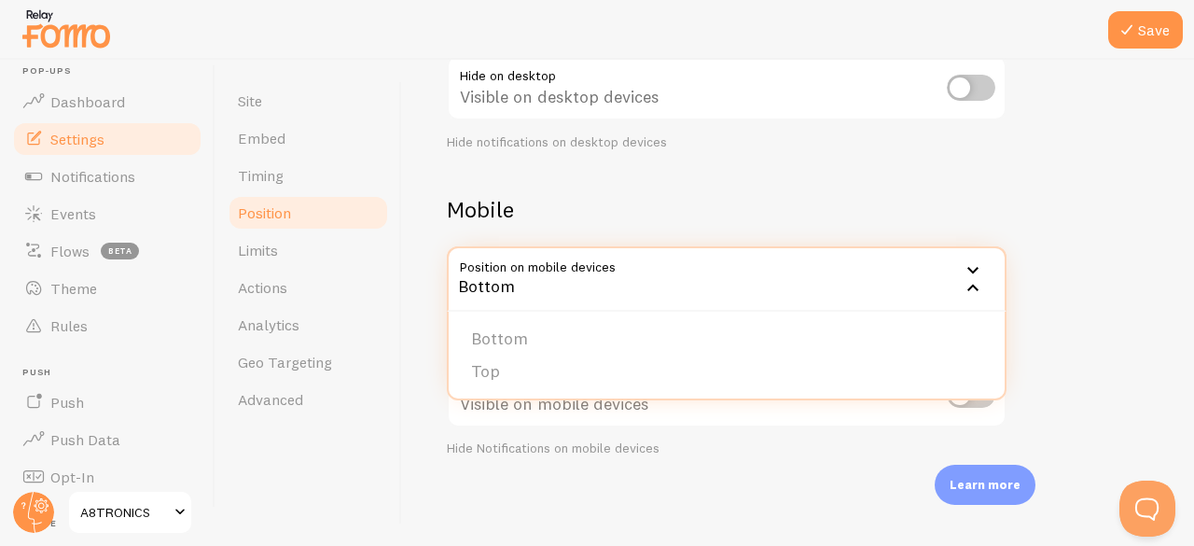
click at [952, 285] on div "Bottom" at bounding box center [727, 278] width 560 height 65
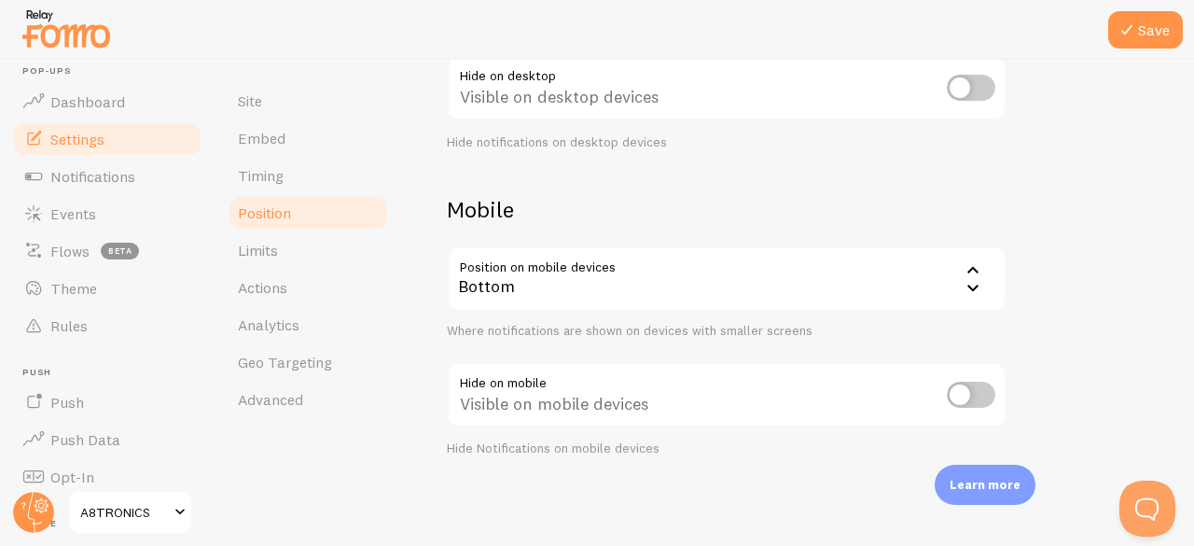
drag, startPoint x: 301, startPoint y: 249, endPoint x: 765, endPoint y: 94, distance: 488.9
click at [301, 249] on link "Limits" at bounding box center [308, 249] width 163 height 37
click at [1140, 27] on button "Save" at bounding box center [1145, 29] width 75 height 37
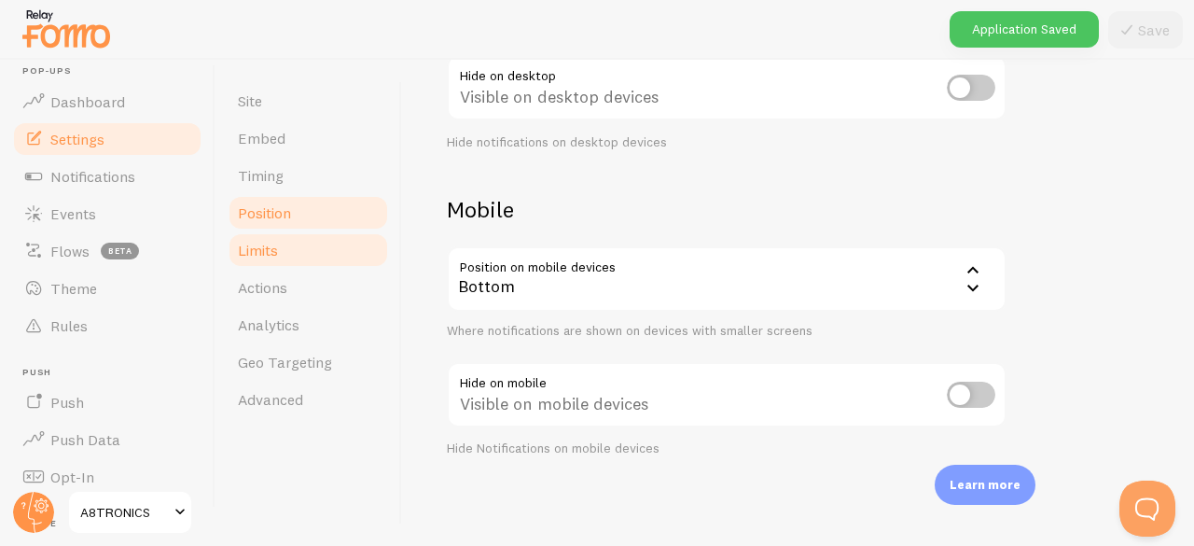
click at [271, 258] on span "Limits" at bounding box center [258, 250] width 40 height 19
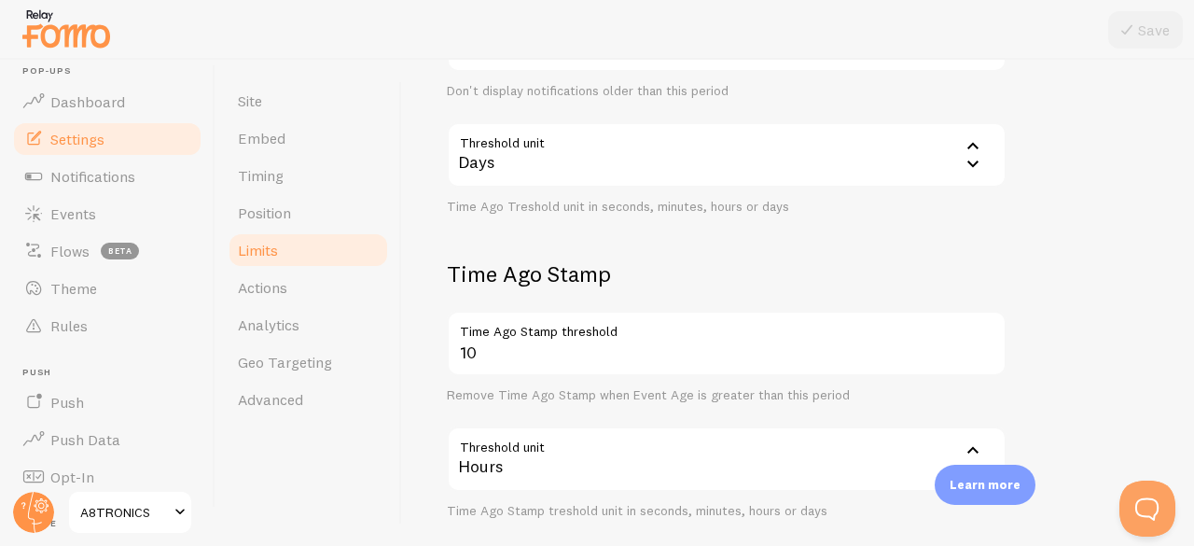
scroll to position [663, 0]
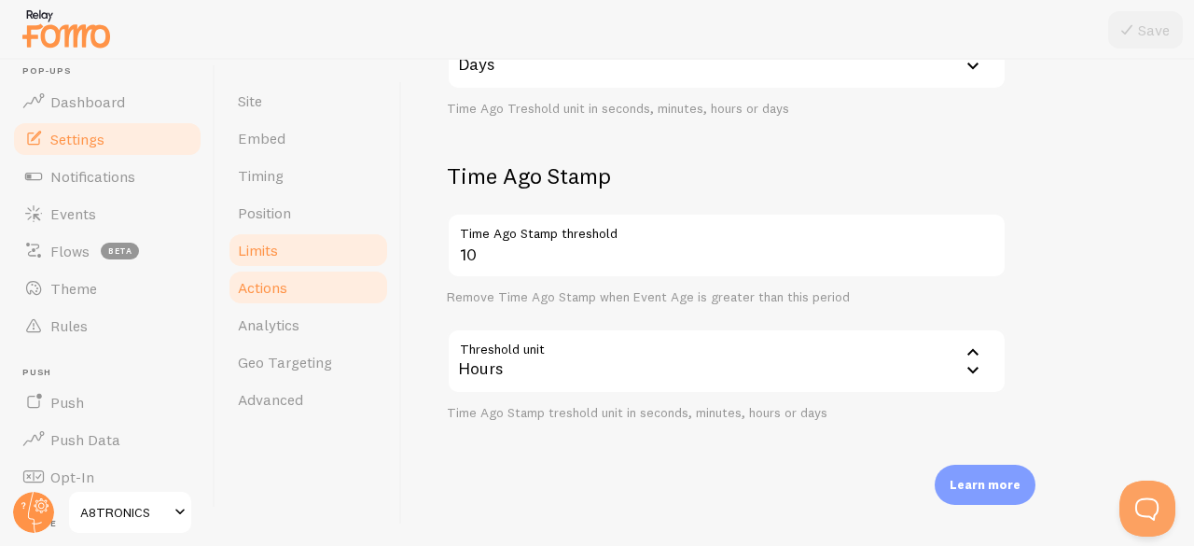
click at [324, 296] on link "Actions" at bounding box center [308, 287] width 163 height 37
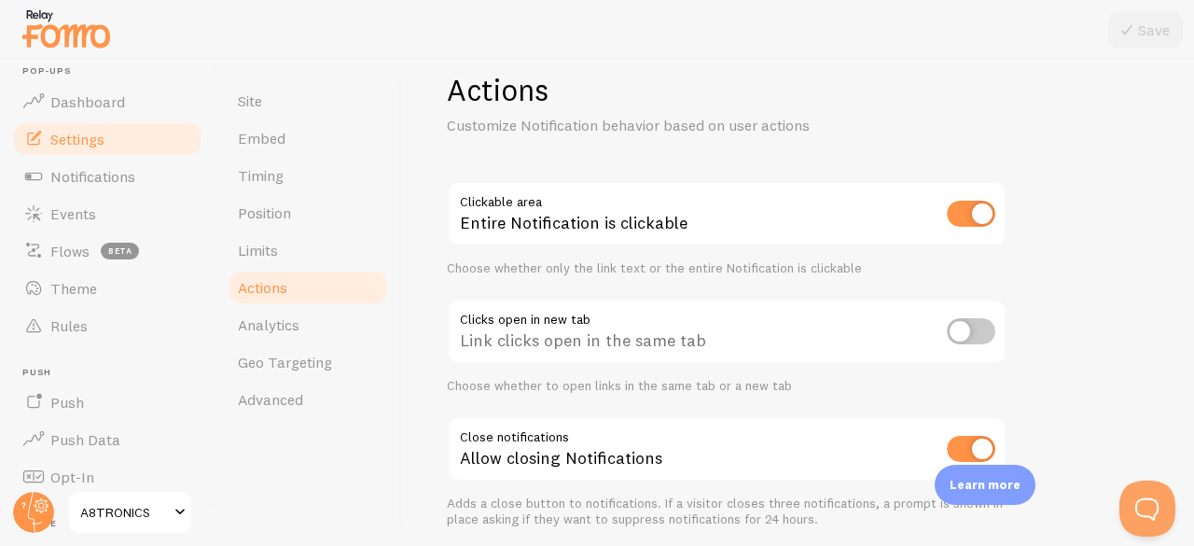
scroll to position [104, 0]
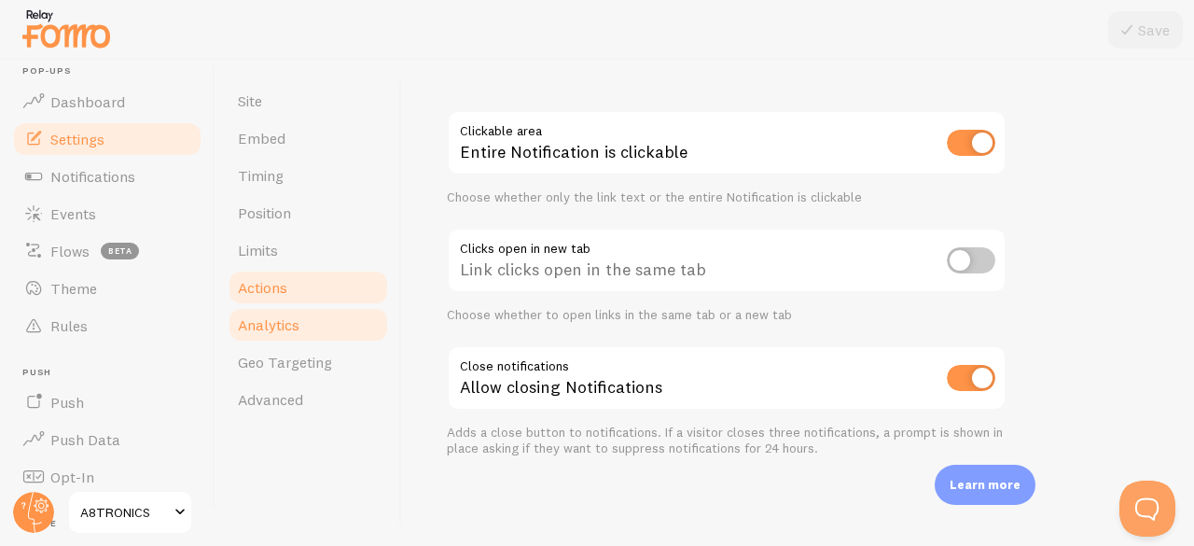
click at [307, 318] on link "Analytics" at bounding box center [308, 324] width 163 height 37
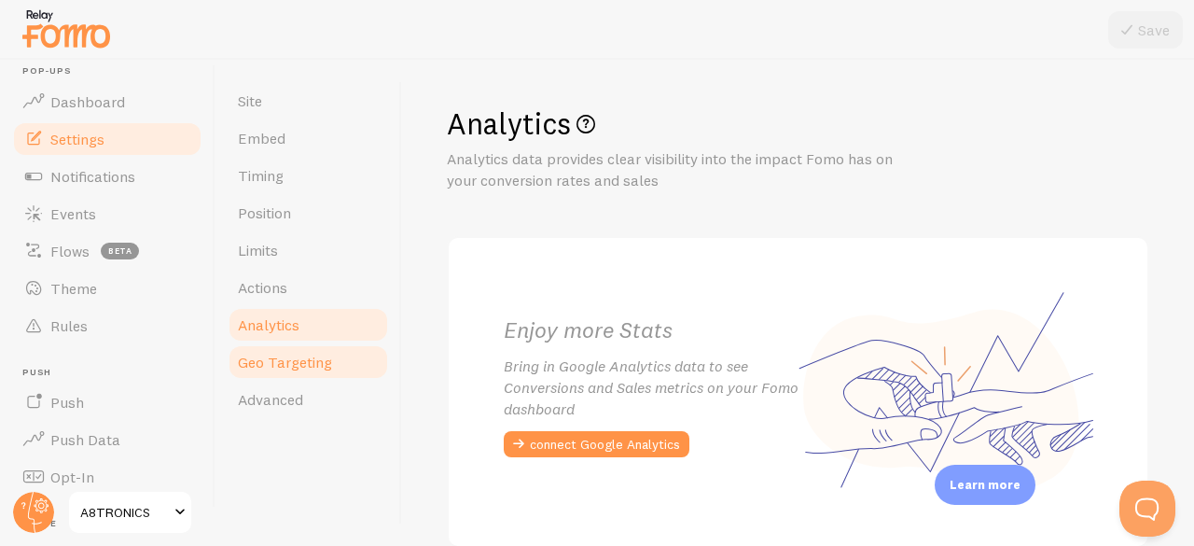
click at [305, 356] on span "Geo Targeting" at bounding box center [285, 362] width 94 height 19
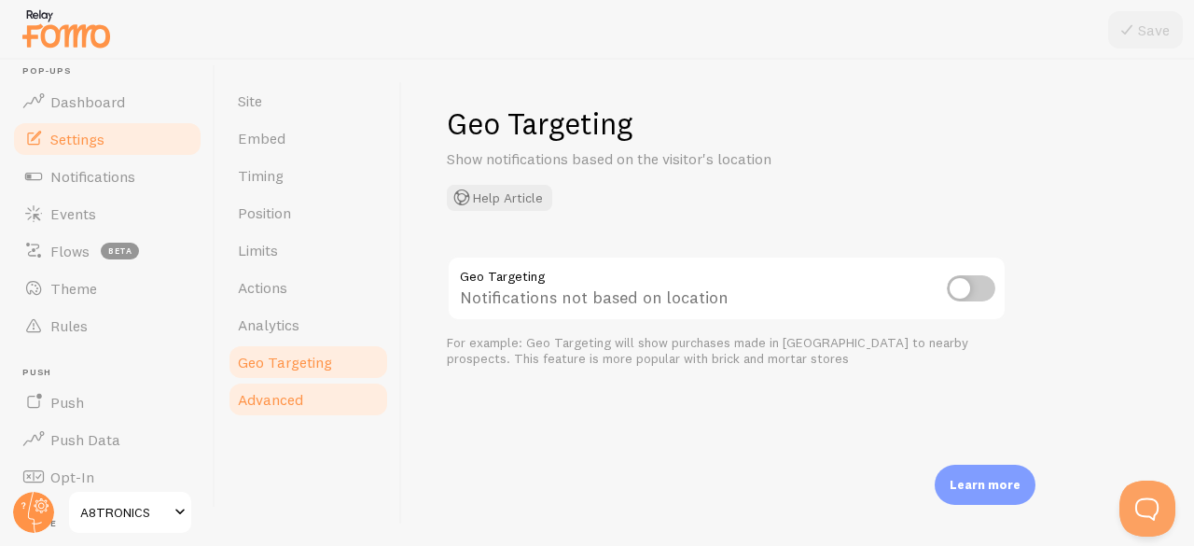
click at [293, 401] on span "Advanced" at bounding box center [270, 399] width 65 height 19
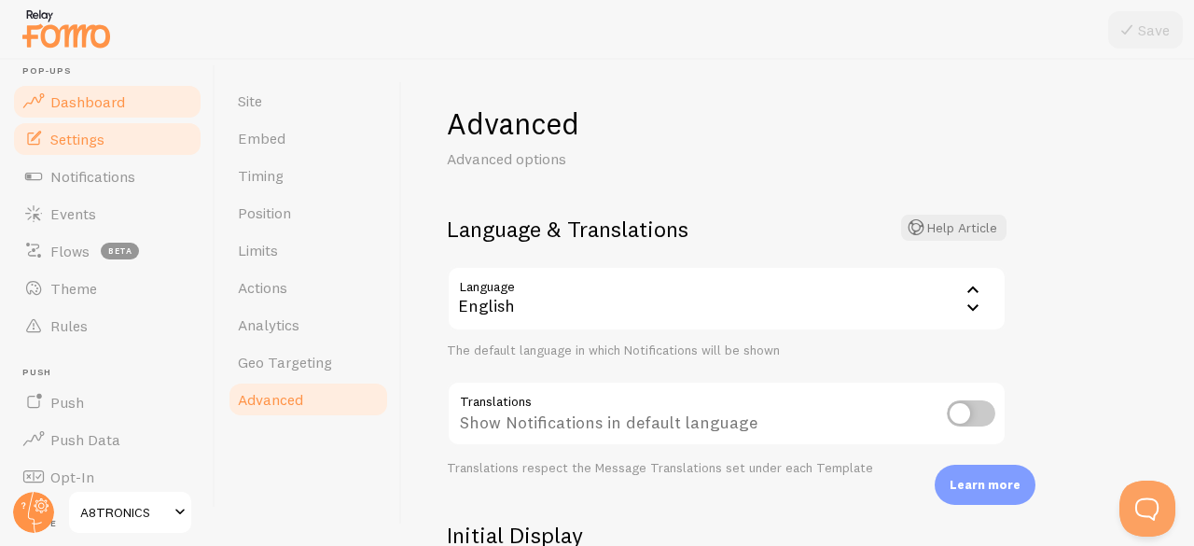
click at [131, 91] on link "Dashboard" at bounding box center [107, 101] width 192 height 37
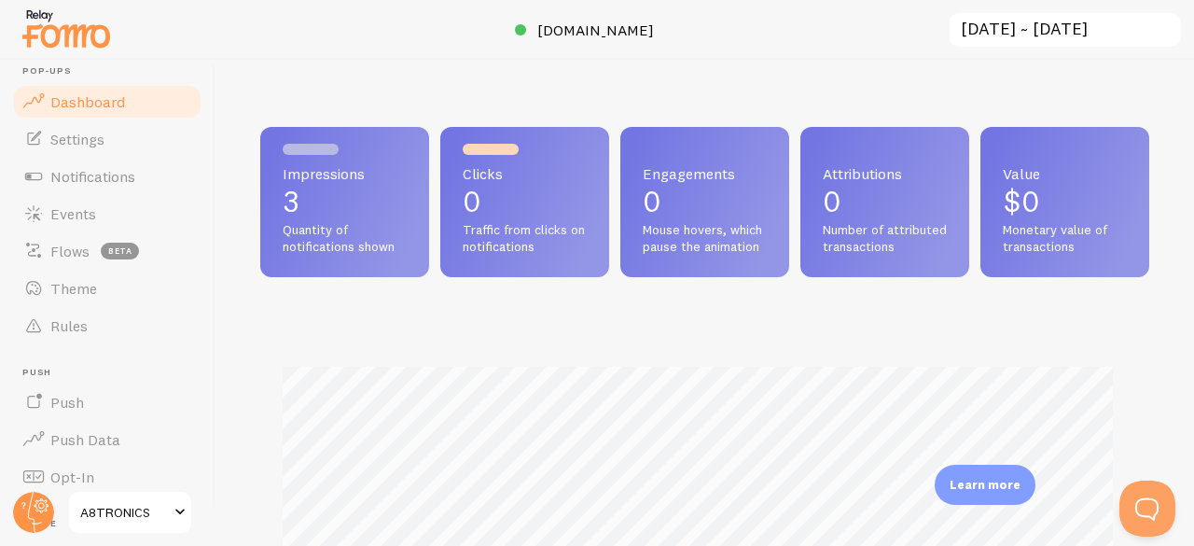
scroll to position [491, 875]
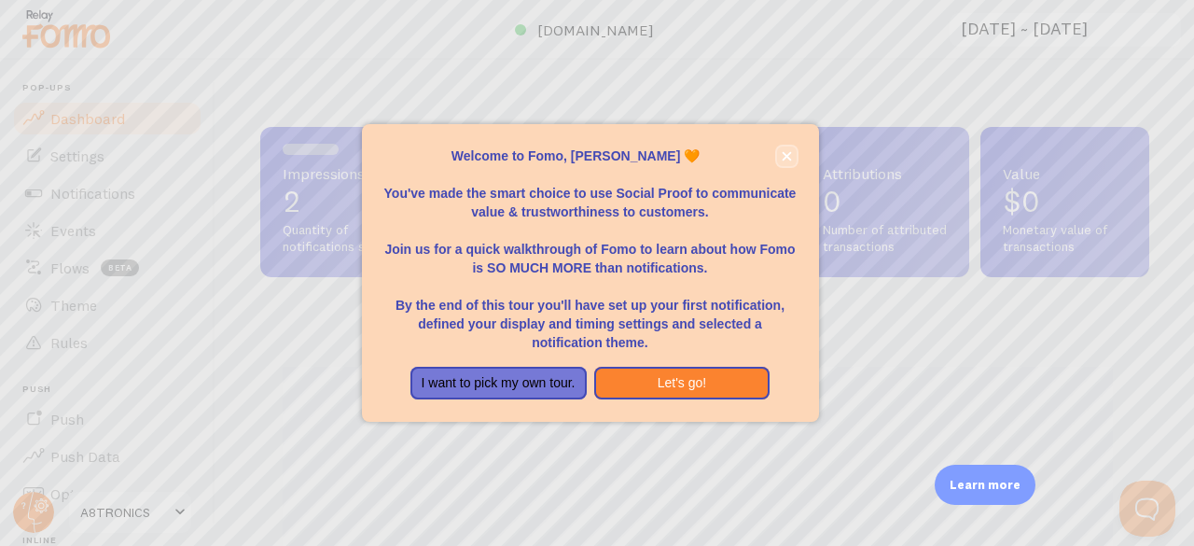
click at [792, 151] on button "close," at bounding box center [787, 156] width 20 height 20
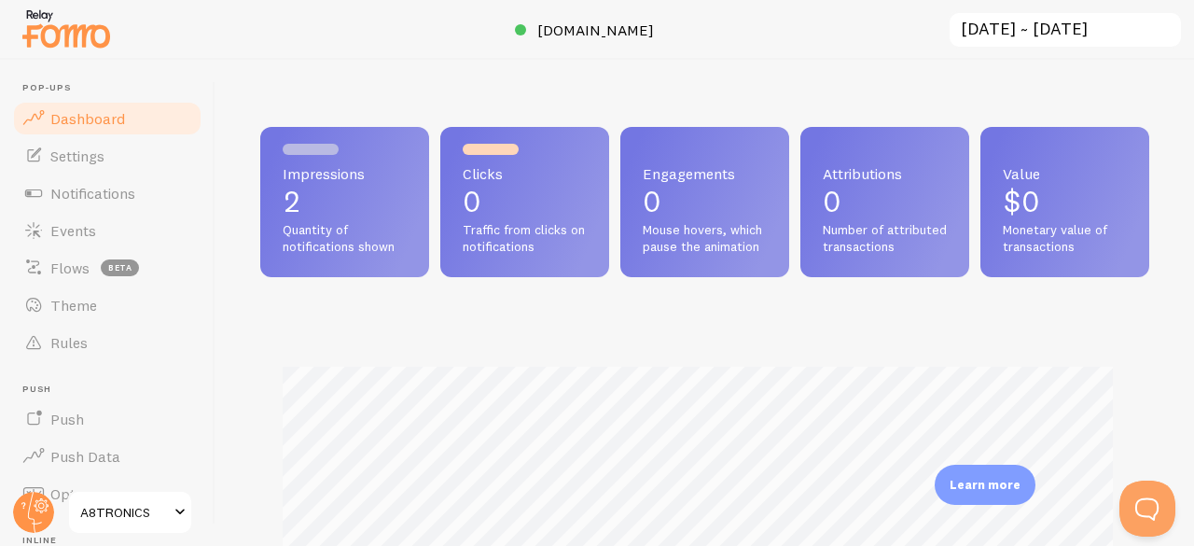
scroll to position [470, 0]
